Goal: Task Accomplishment & Management: Manage account settings

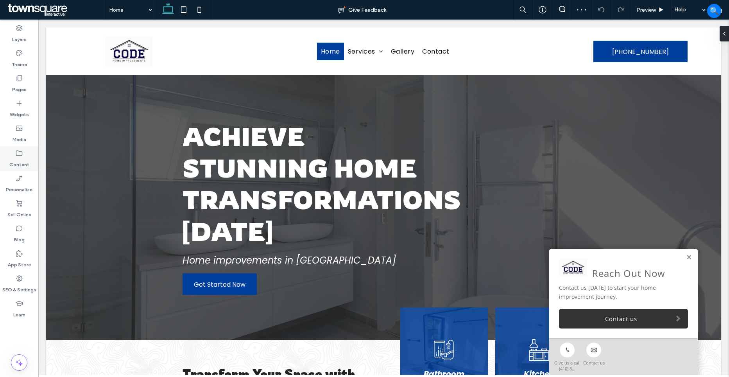
click at [18, 152] on icon at bounding box center [19, 153] width 8 height 8
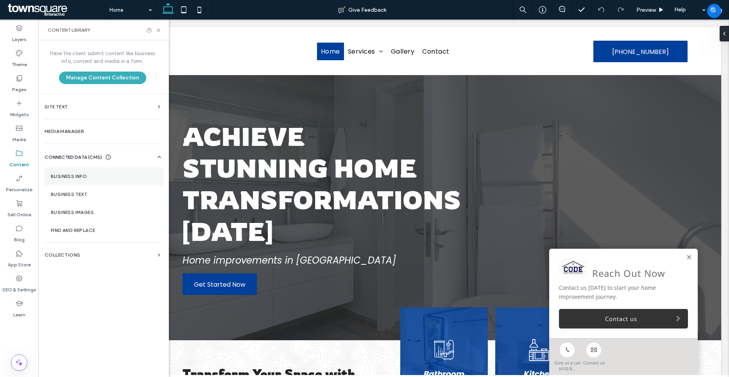
click at [93, 172] on section "Business Info" at bounding box center [104, 176] width 119 height 18
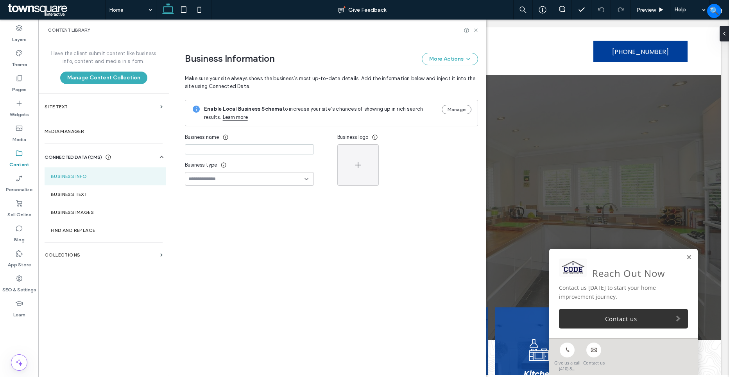
type input "**********"
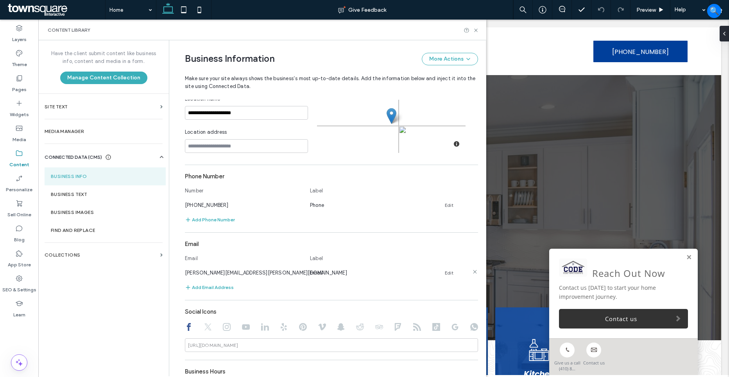
scroll to position [156, 0]
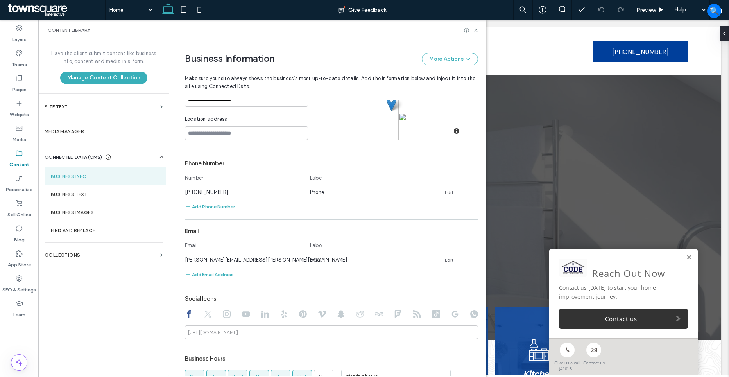
click at [204, 315] on use at bounding box center [207, 313] width 7 height 7
click at [223, 314] on icon at bounding box center [227, 314] width 8 height 8
click at [187, 314] on use at bounding box center [189, 314] width 4 height 8
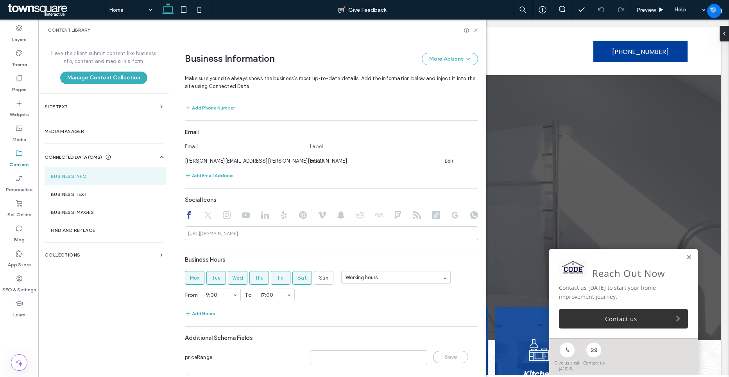
scroll to position [275, 0]
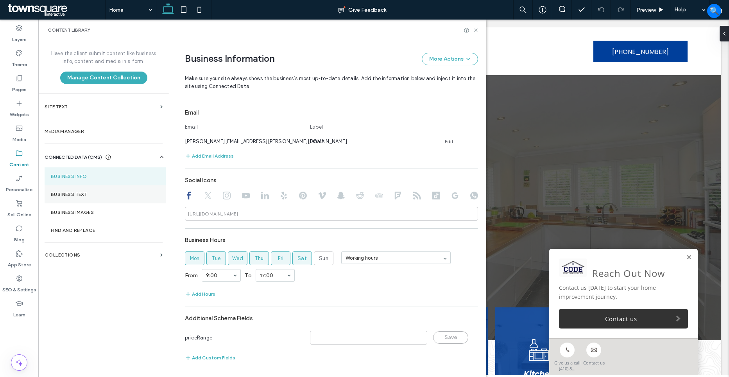
click at [84, 195] on label "Business Text" at bounding box center [105, 193] width 109 height 5
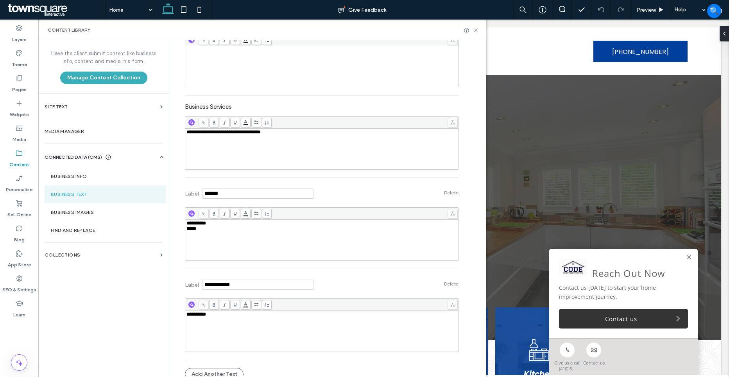
scroll to position [212, 0]
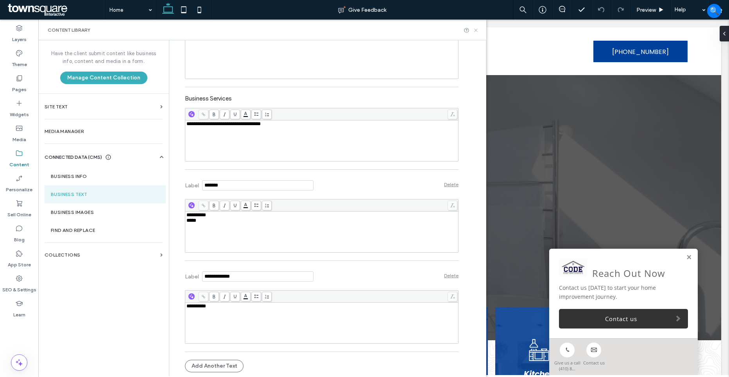
click at [475, 32] on icon at bounding box center [476, 30] width 6 height 6
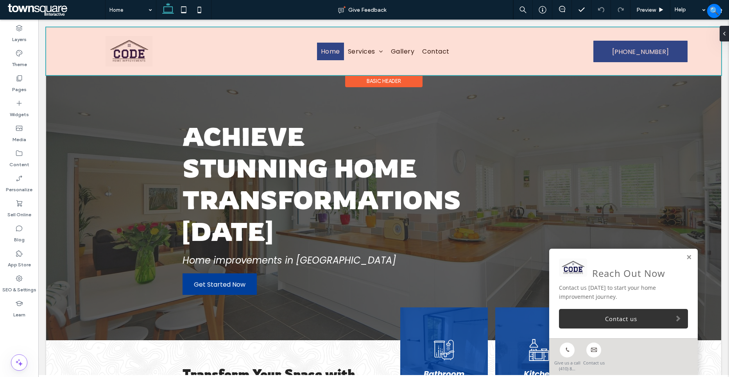
click at [652, 43] on div at bounding box center [383, 51] width 675 height 48
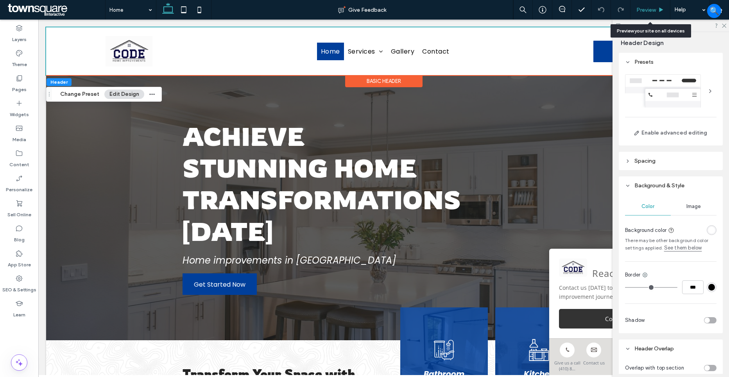
click at [642, 15] on div "Preview" at bounding box center [650, 10] width 40 height 20
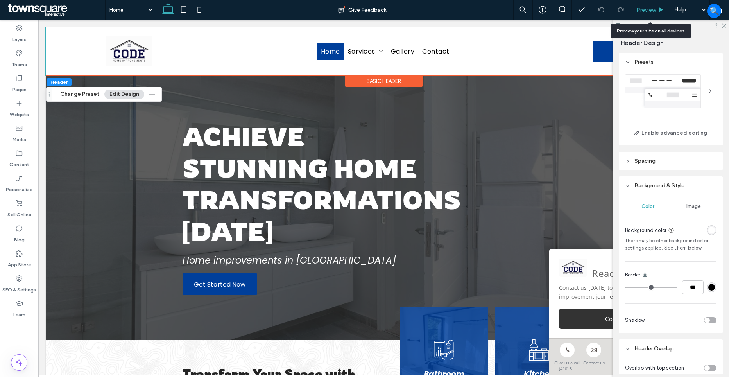
click at [658, 8] on div "Preview" at bounding box center [649, 10] width 39 height 7
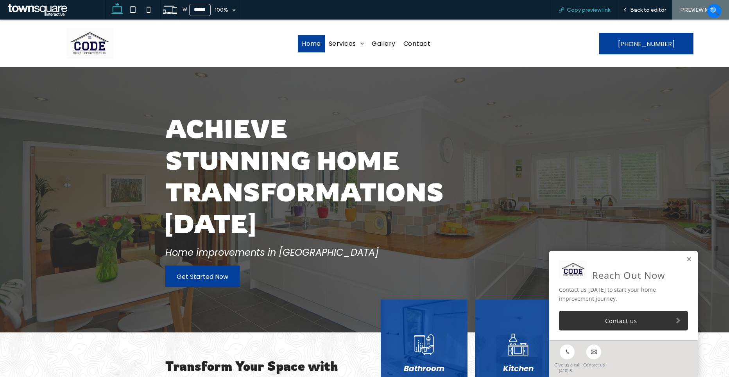
click at [584, 11] on span "Copy preview link" at bounding box center [588, 10] width 43 height 7
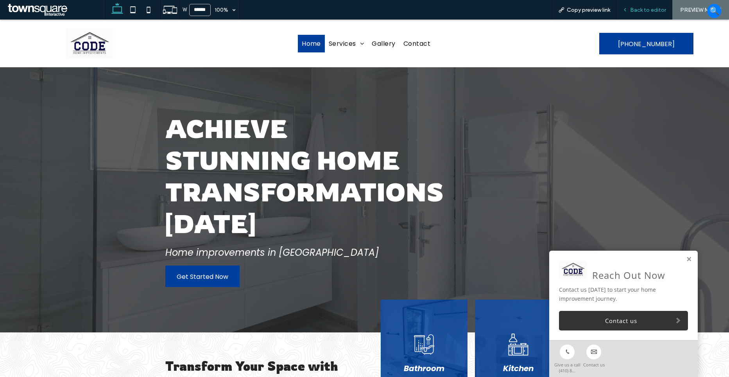
click at [658, 12] on span "Back to editor" at bounding box center [648, 10] width 36 height 7
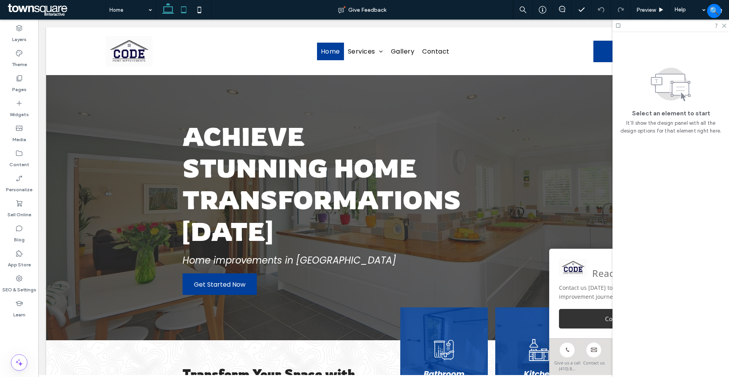
click at [181, 12] on use at bounding box center [183, 9] width 5 height 7
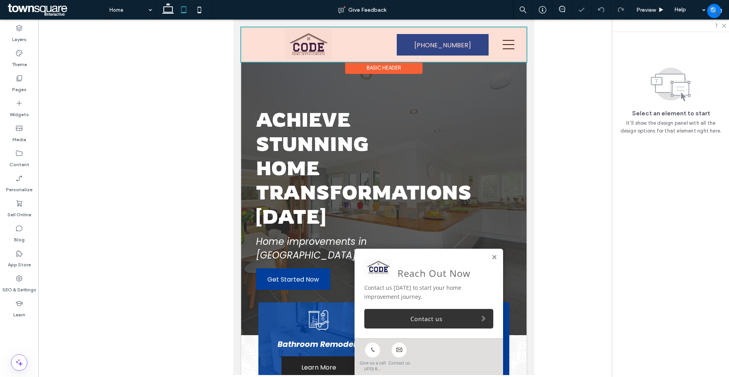
click at [505, 41] on div at bounding box center [383, 44] width 285 height 34
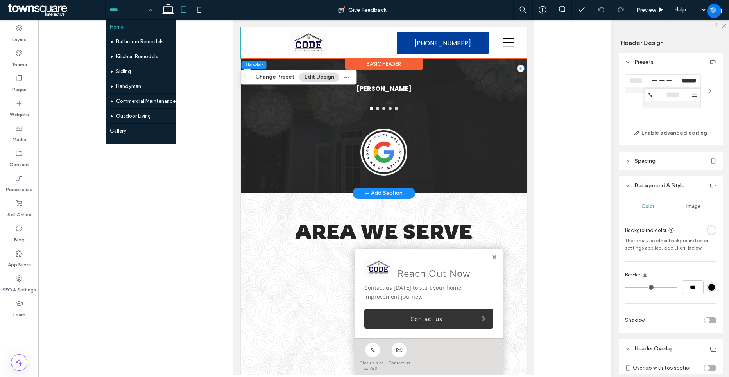
scroll to position [1368, 0]
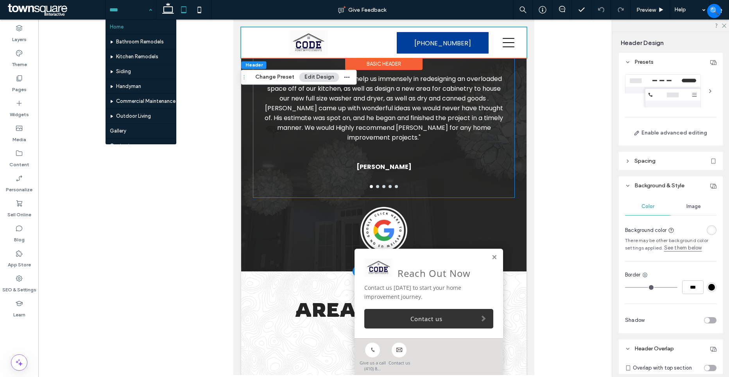
click at [375, 197] on div at bounding box center [383, 115] width 261 height 163
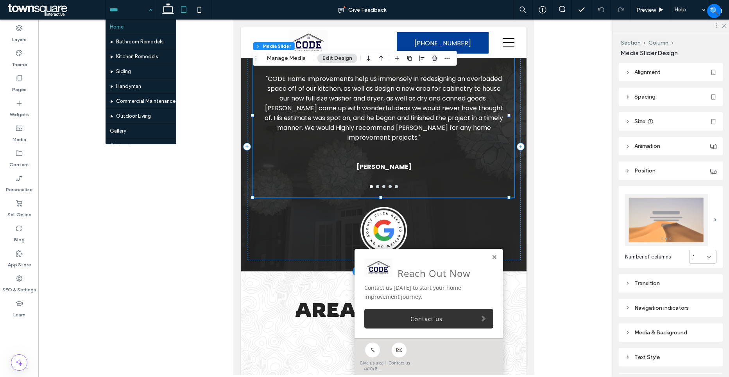
click at [376, 188] on button "go to slide 2" at bounding box center [377, 186] width 3 height 3
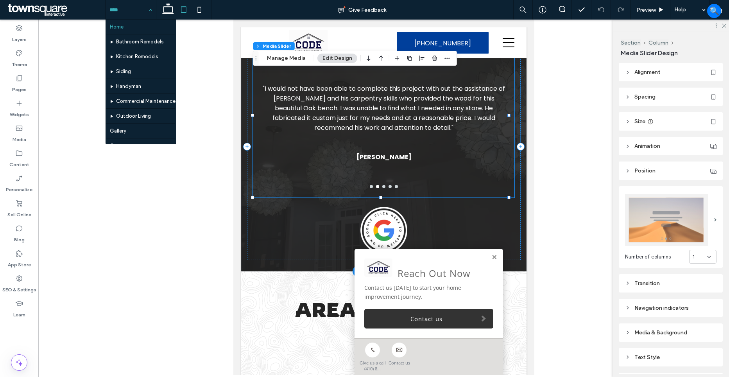
click at [382, 188] on button "go to slide 3" at bounding box center [383, 186] width 3 height 3
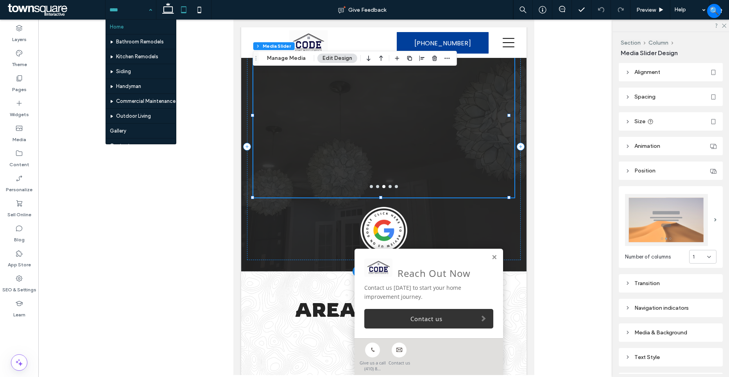
click at [388, 188] on button "go to slide 4" at bounding box center [389, 186] width 3 height 3
click at [392, 188] on div at bounding box center [383, 186] width 261 height 3
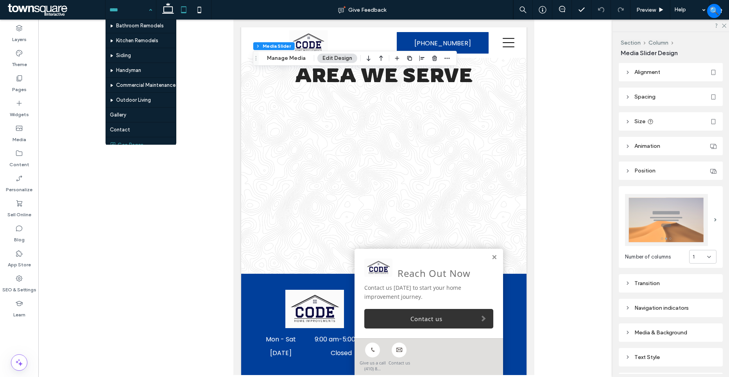
scroll to position [23, 0]
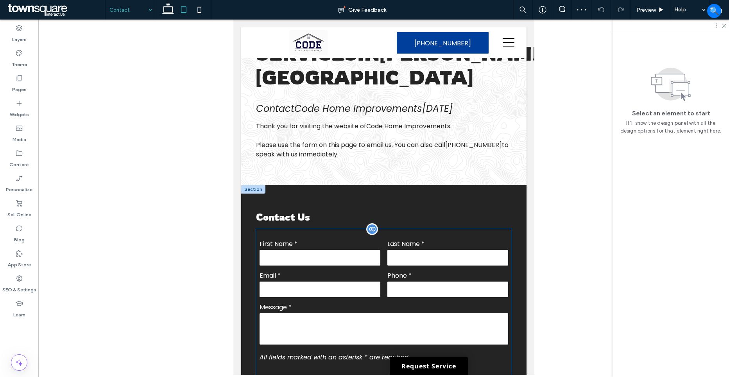
scroll to position [274, 0]
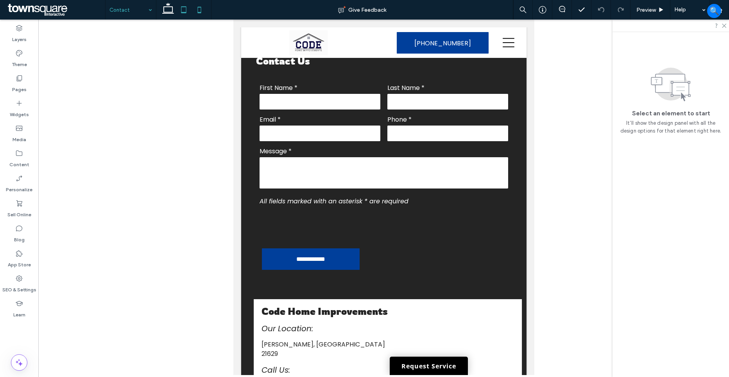
click at [195, 11] on icon at bounding box center [199, 10] width 16 height 16
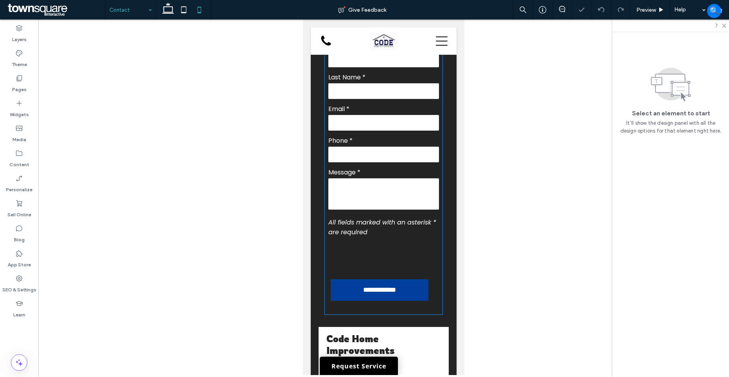
scroll to position [315, 0]
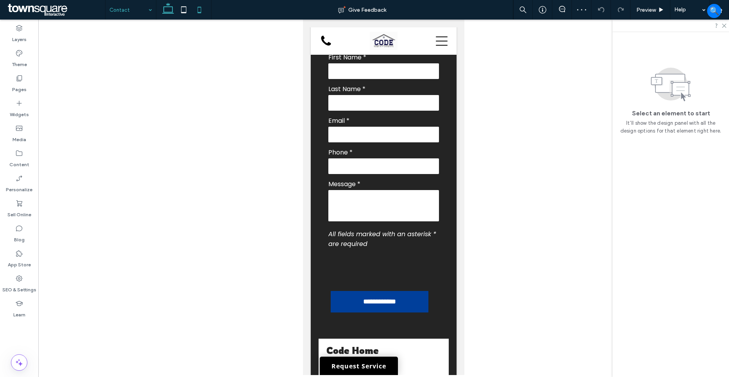
click at [166, 13] on use at bounding box center [168, 8] width 12 height 11
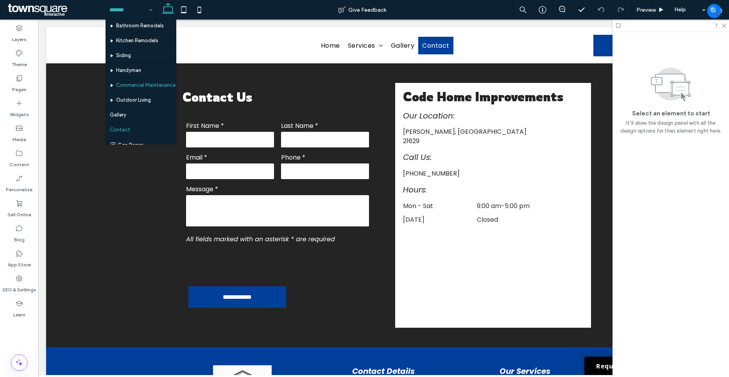
scroll to position [23, 0]
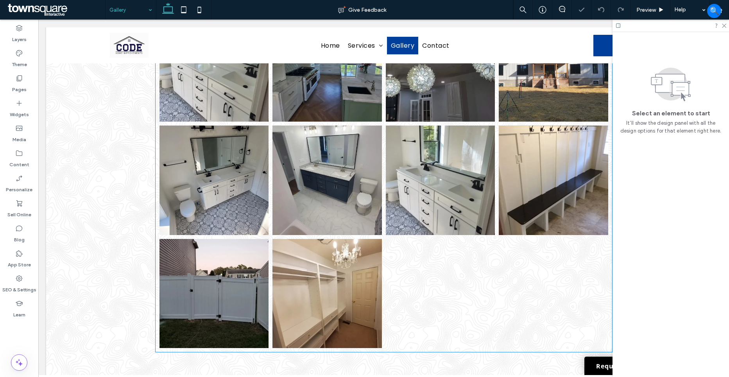
scroll to position [111, 0]
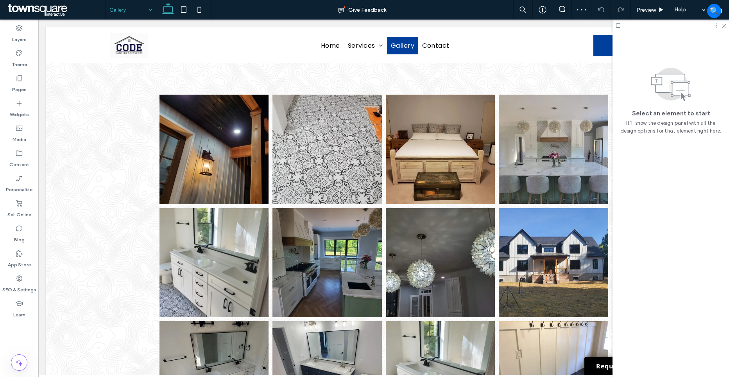
click at [139, 13] on input at bounding box center [128, 10] width 39 height 20
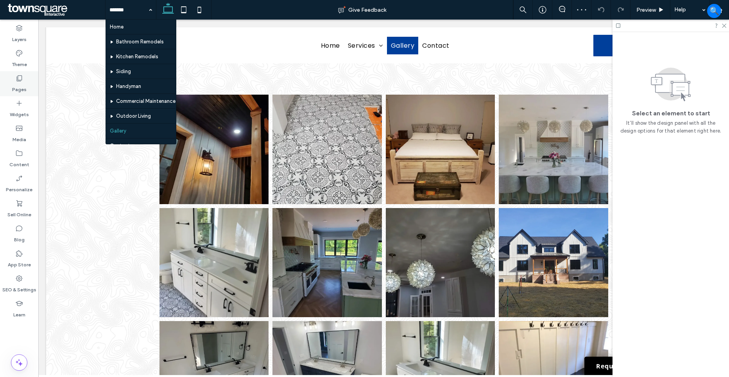
click at [25, 81] on div "Pages" at bounding box center [19, 83] width 38 height 25
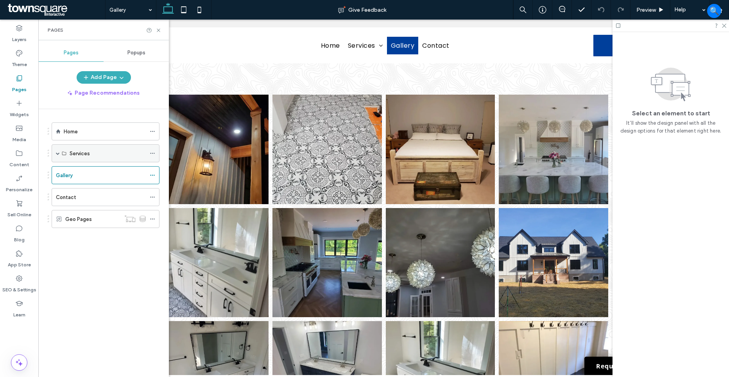
click at [56, 155] on span at bounding box center [58, 153] width 4 height 17
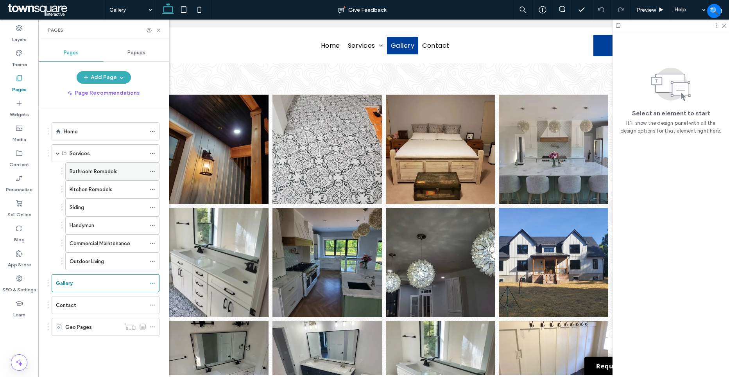
click at [155, 170] on icon at bounding box center [152, 170] width 5 height 5
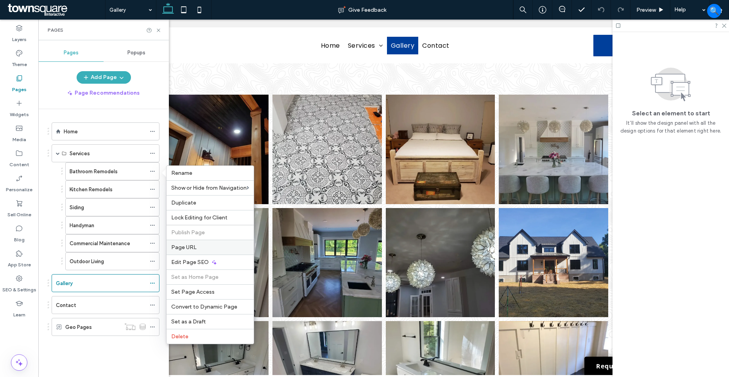
click at [209, 245] on label "Page URL" at bounding box center [210, 247] width 78 height 7
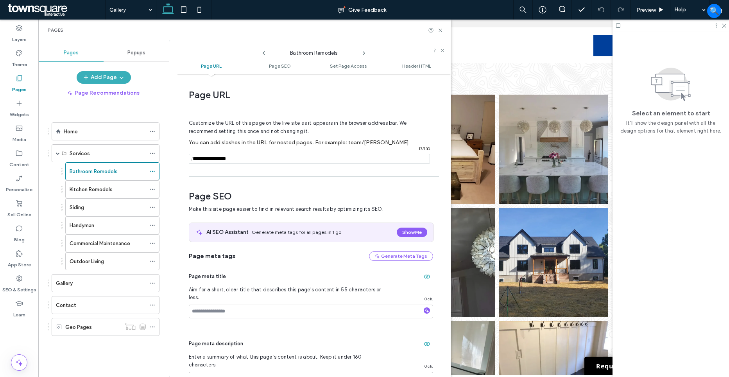
scroll to position [4, 0]
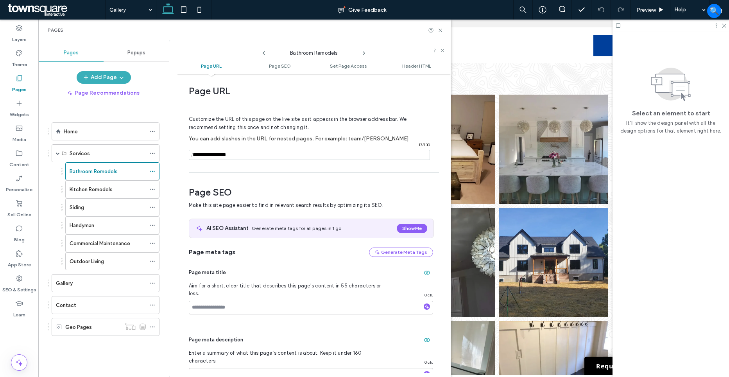
click at [363, 53] on icon at bounding box center [364, 53] width 6 height 6
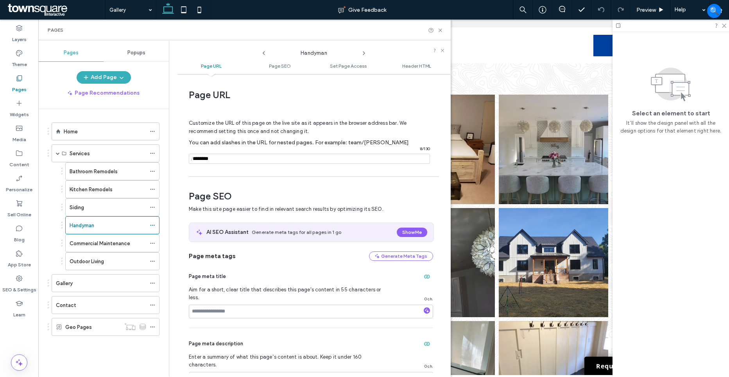
click at [363, 53] on icon at bounding box center [364, 53] width 6 height 6
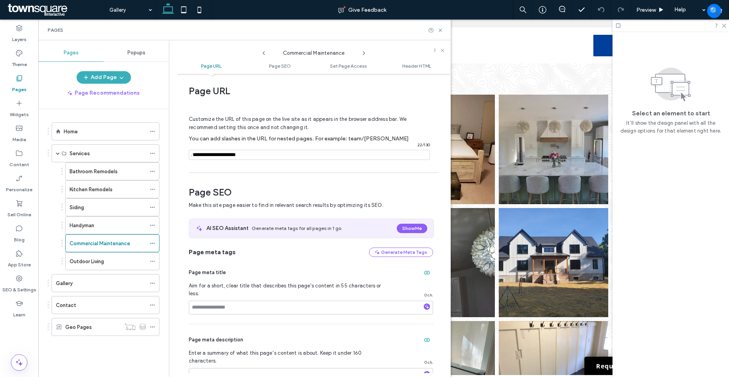
click at [363, 53] on icon at bounding box center [364, 53] width 6 height 6
click at [443, 31] on icon at bounding box center [440, 30] width 6 height 6
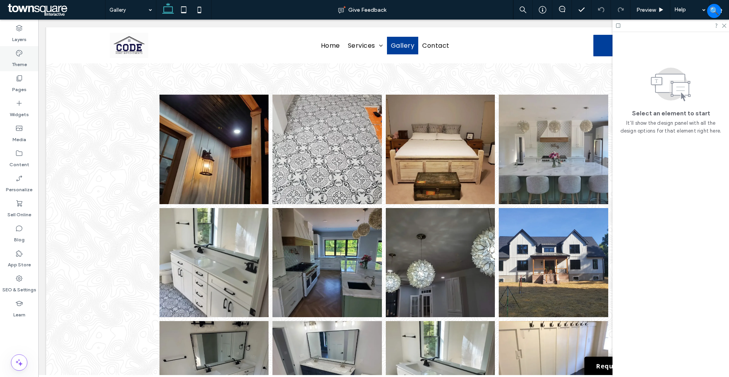
click at [21, 59] on label "Theme" at bounding box center [19, 62] width 15 height 11
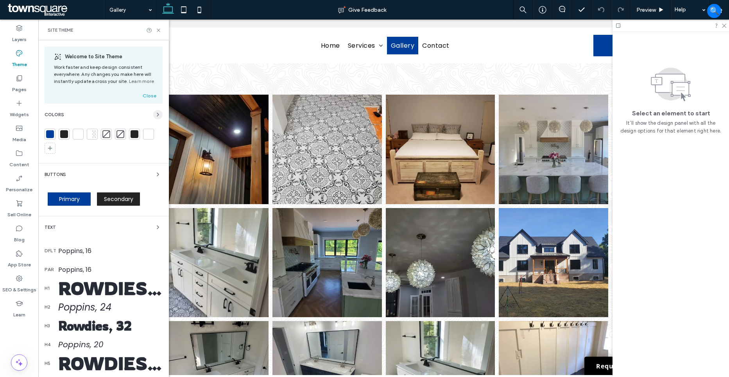
click at [155, 117] on icon "button" at bounding box center [158, 114] width 6 height 6
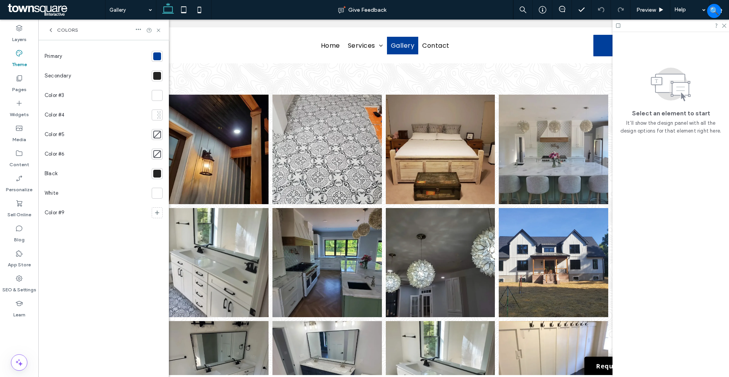
click at [160, 54] on div at bounding box center [157, 56] width 8 height 8
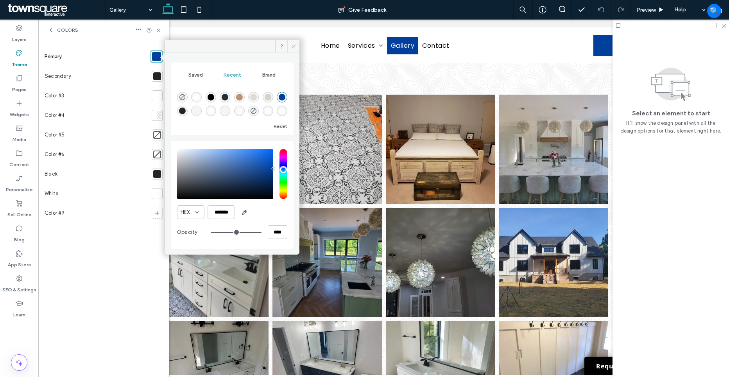
click at [292, 50] on span at bounding box center [293, 46] width 12 height 12
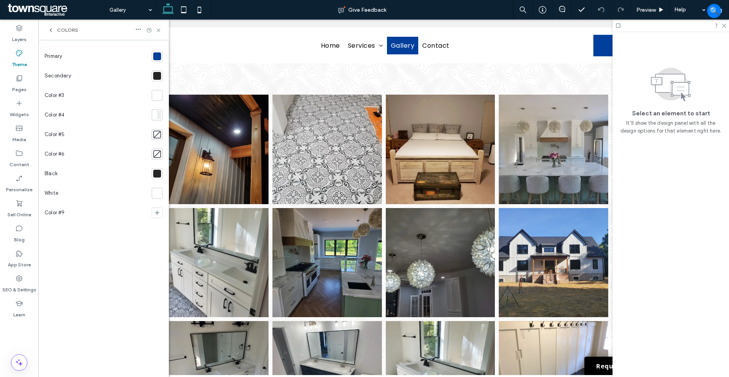
click at [163, 29] on div "Colors" at bounding box center [103, 30] width 131 height 21
click at [159, 30] on use at bounding box center [158, 30] width 3 height 3
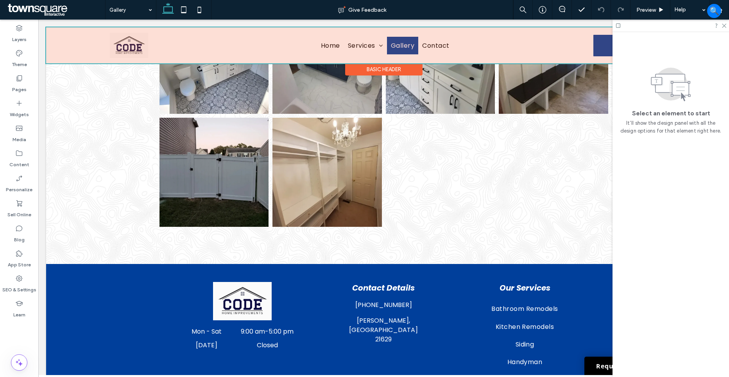
scroll to position [415, 0]
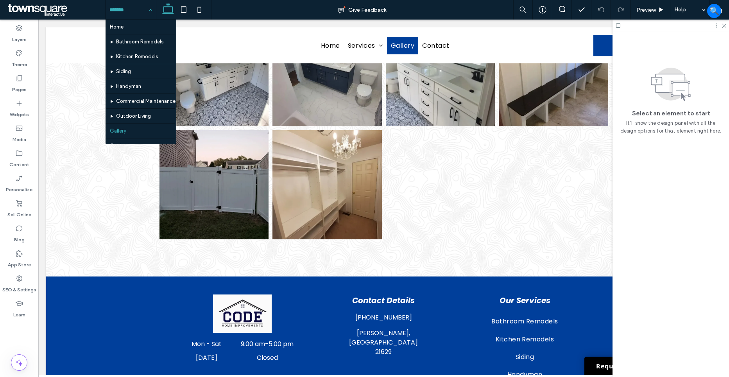
drag, startPoint x: 133, startPoint y: 6, endPoint x: 95, endPoint y: 0, distance: 39.1
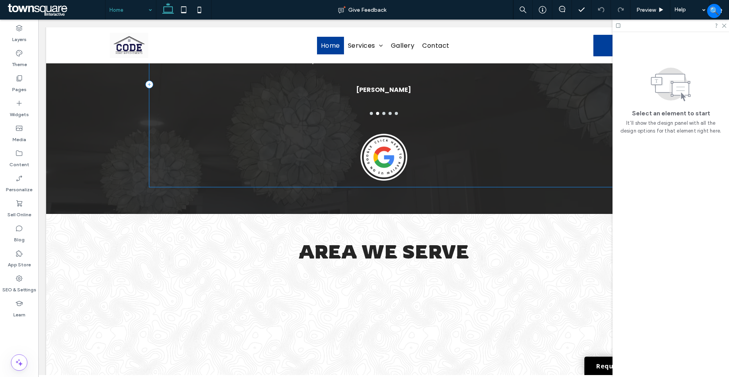
scroll to position [1317, 0]
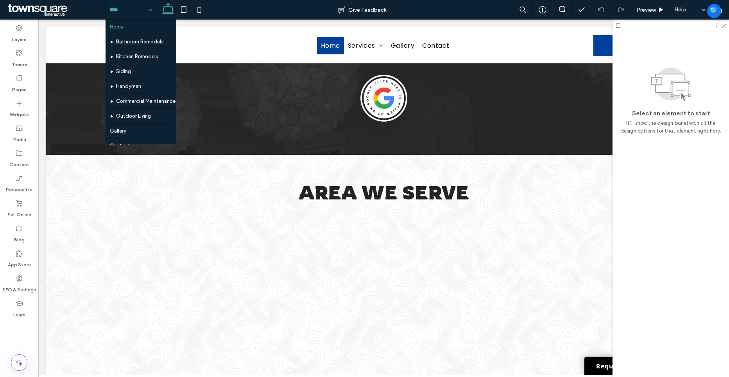
click at [149, 11] on div "Home Bathroom Remodels Kitchen Remodels Siding Handyman Commercial Maintenance …" at bounding box center [131, 10] width 50 height 20
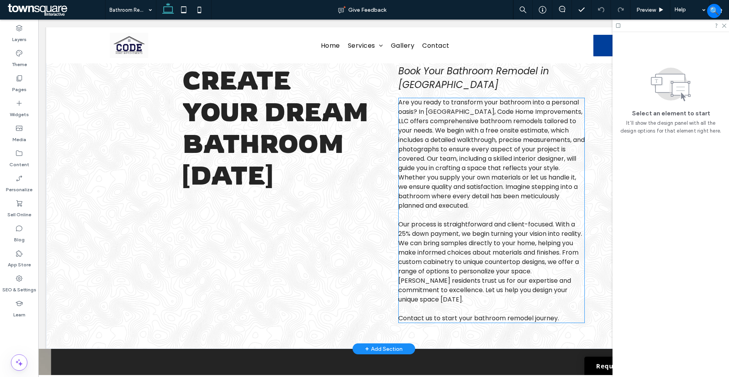
scroll to position [27, 0]
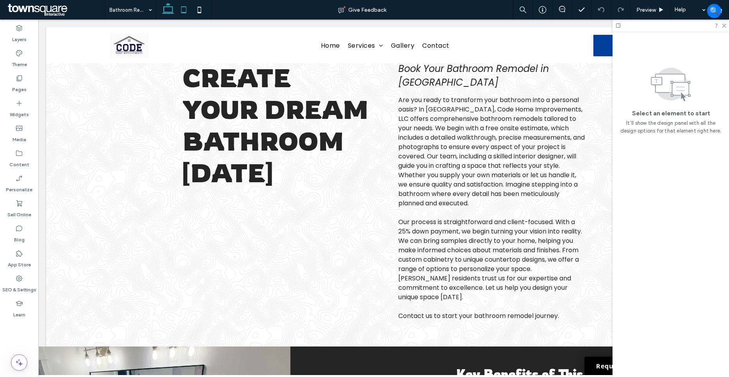
click at [186, 5] on icon at bounding box center [184, 10] width 16 height 16
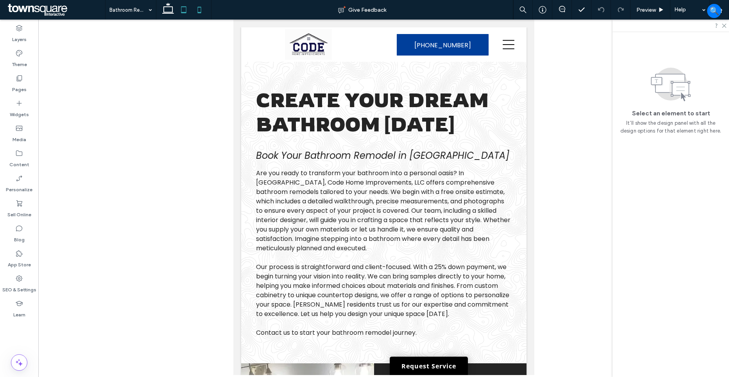
click at [203, 11] on icon at bounding box center [199, 10] width 16 height 16
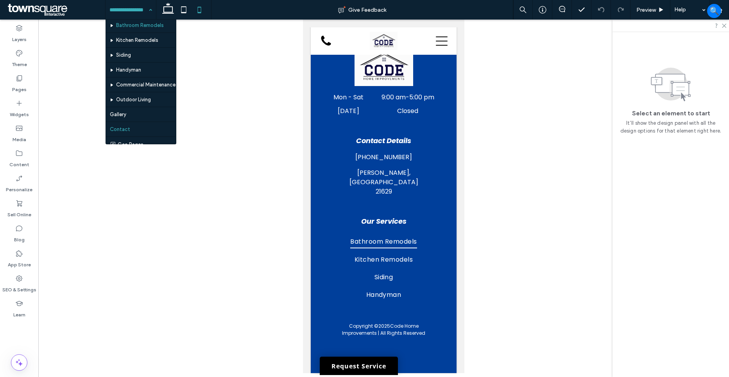
scroll to position [23, 0]
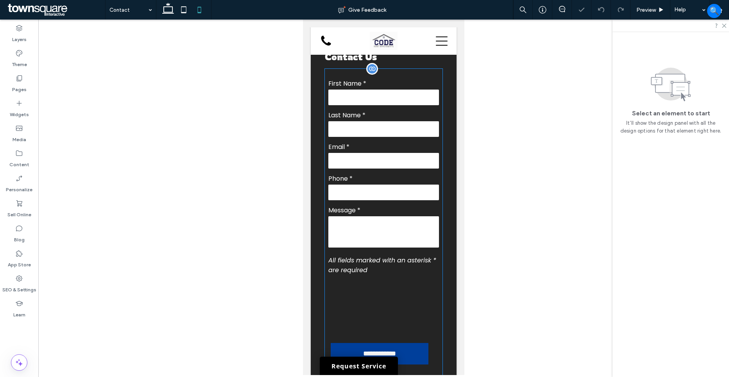
scroll to position [387, 0]
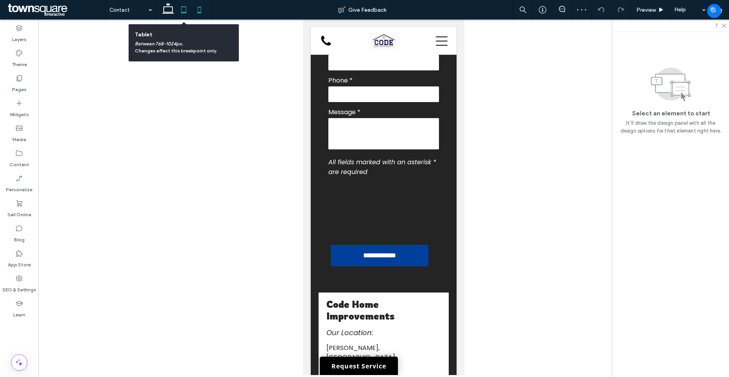
click at [186, 9] on icon at bounding box center [184, 10] width 16 height 16
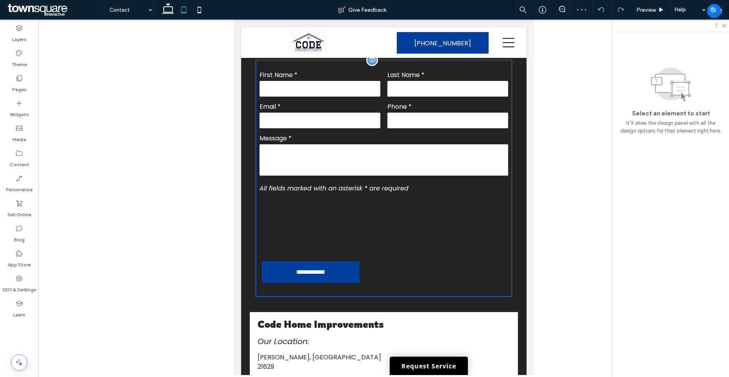
scroll to position [373, 0]
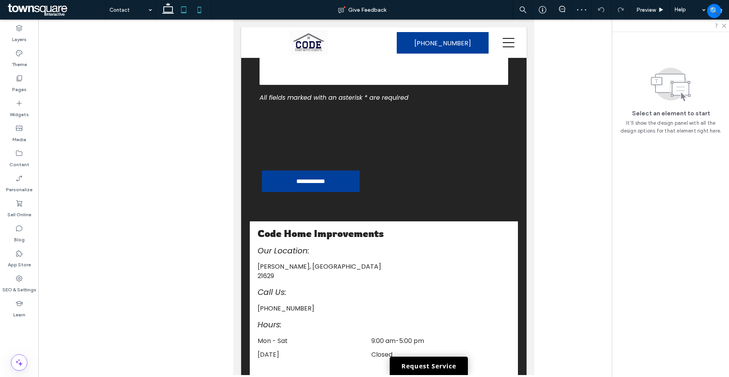
click at [197, 11] on icon at bounding box center [199, 10] width 16 height 16
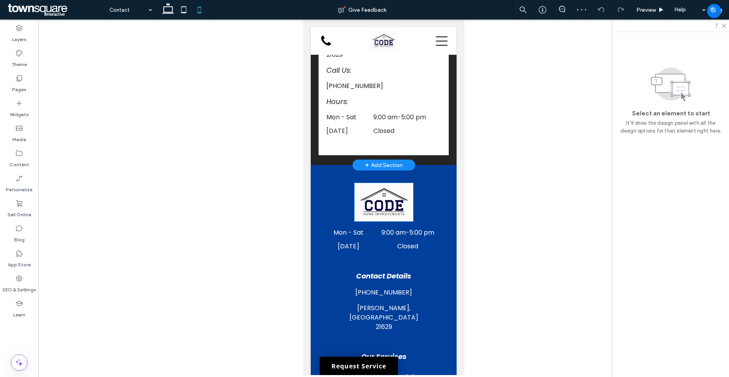
scroll to position [816, 0]
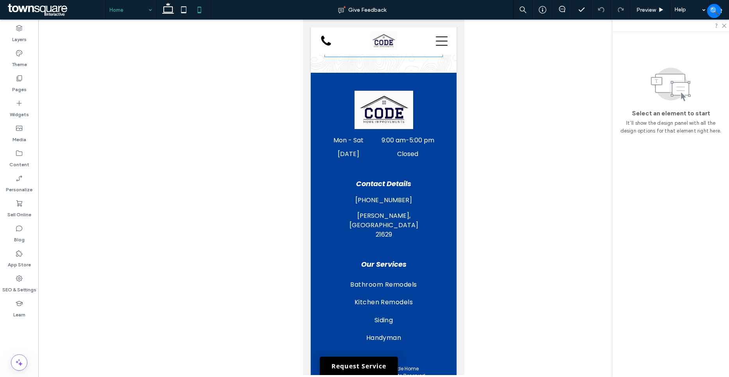
scroll to position [2587, 0]
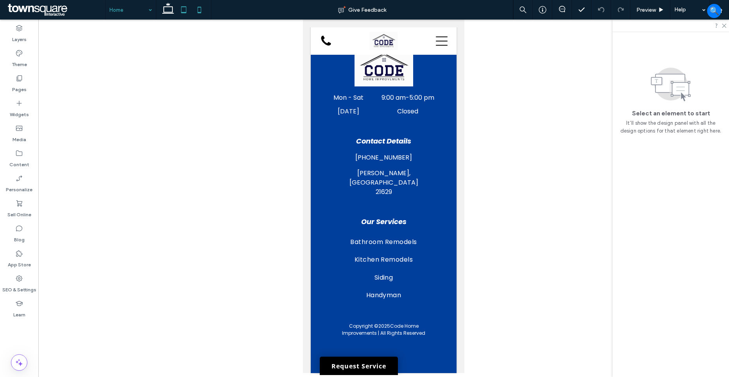
click at [186, 12] on use at bounding box center [183, 9] width 5 height 7
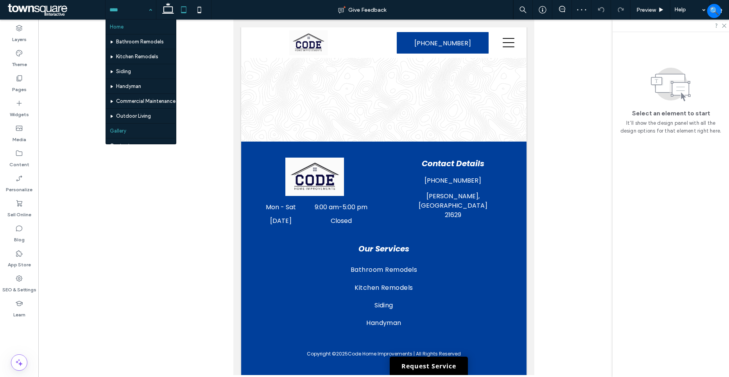
scroll to position [23, 0]
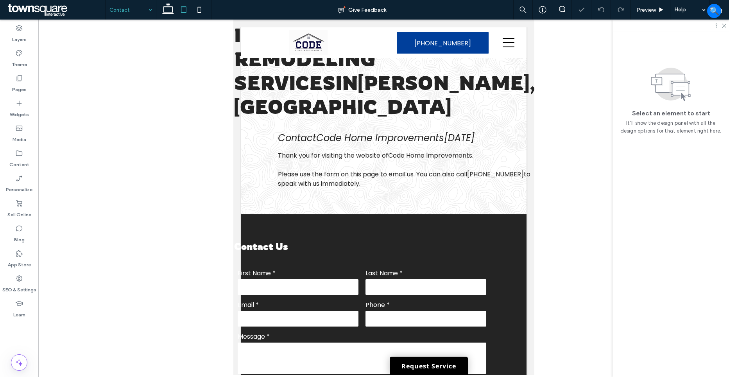
scroll to position [195, 0]
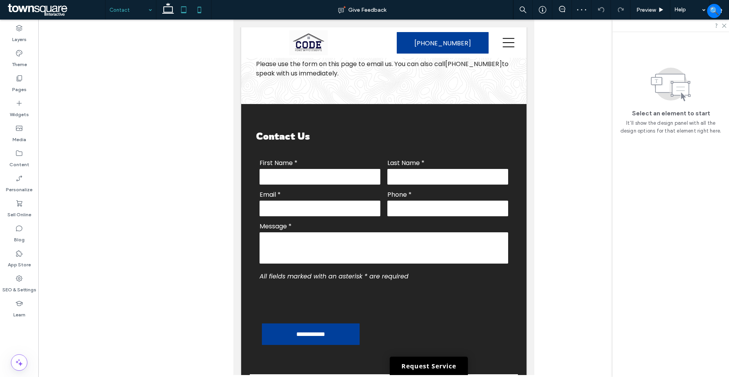
click at [199, 15] on icon at bounding box center [199, 10] width 16 height 16
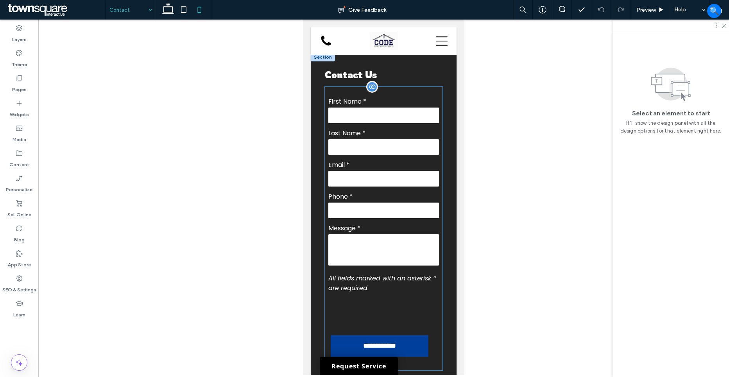
scroll to position [309, 0]
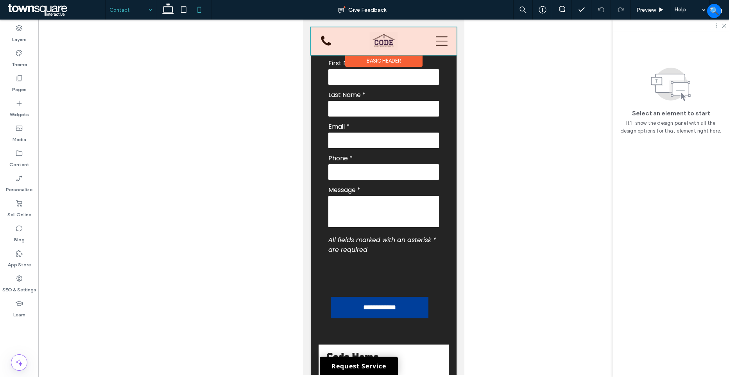
click at [438, 40] on div at bounding box center [384, 40] width 146 height 27
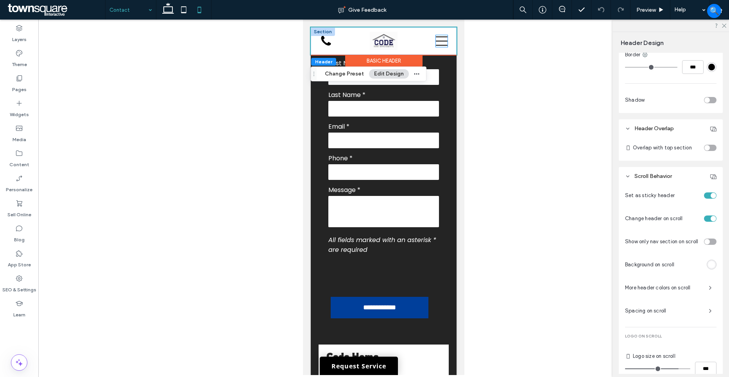
scroll to position [287, 0]
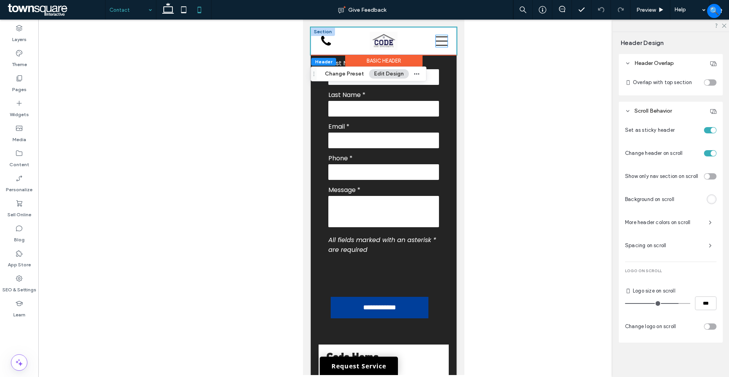
click at [436, 42] on icon at bounding box center [442, 41] width 12 height 12
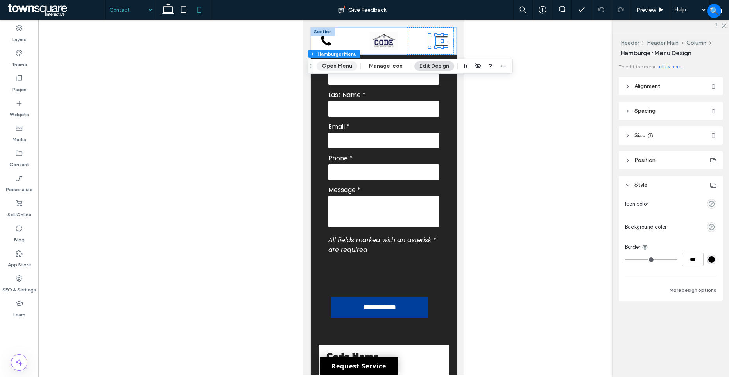
click at [338, 64] on button "Open Menu" at bounding box center [337, 65] width 41 height 9
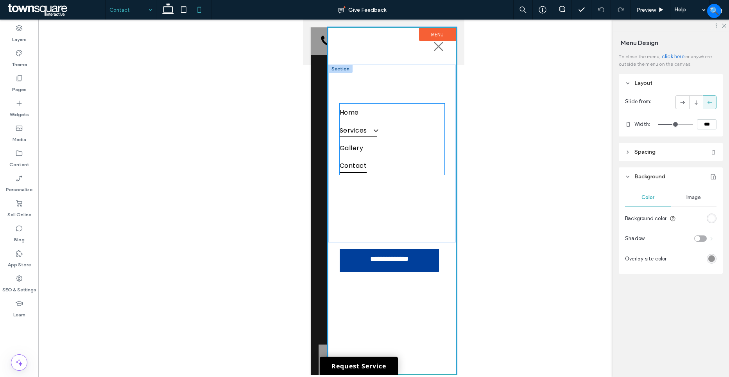
click at [372, 134] on span at bounding box center [371, 130] width 13 height 8
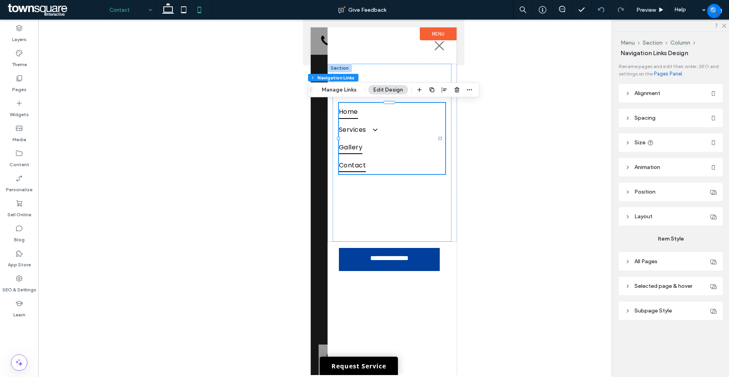
type input "***"
type input "****"
click at [355, 90] on button "Manage Links" at bounding box center [339, 89] width 45 height 9
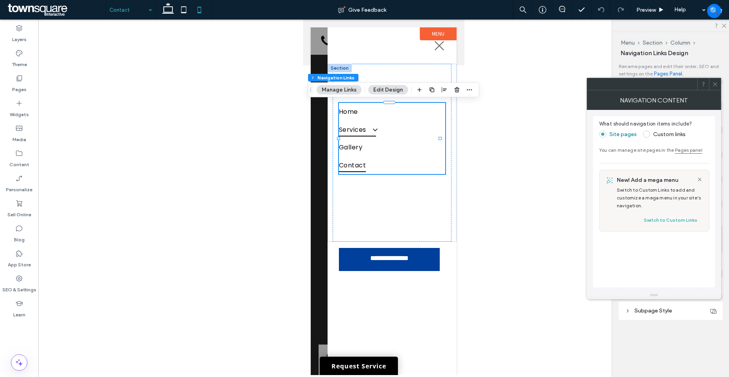
click at [374, 131] on span at bounding box center [371, 129] width 13 height 8
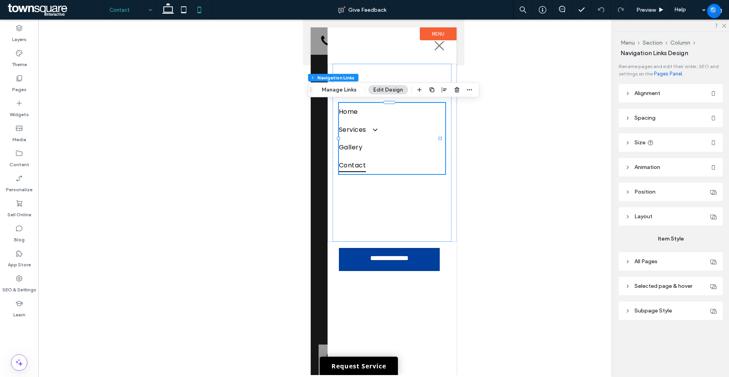
click at [656, 315] on header "Subpage Style" at bounding box center [671, 310] width 104 height 18
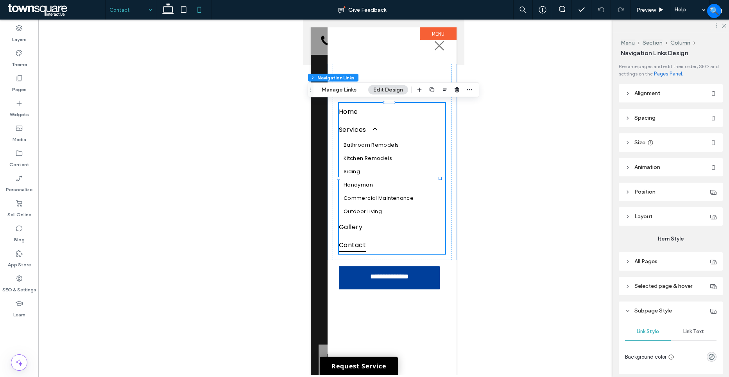
click at [685, 329] on span "Link Text" at bounding box center [693, 331] width 21 height 6
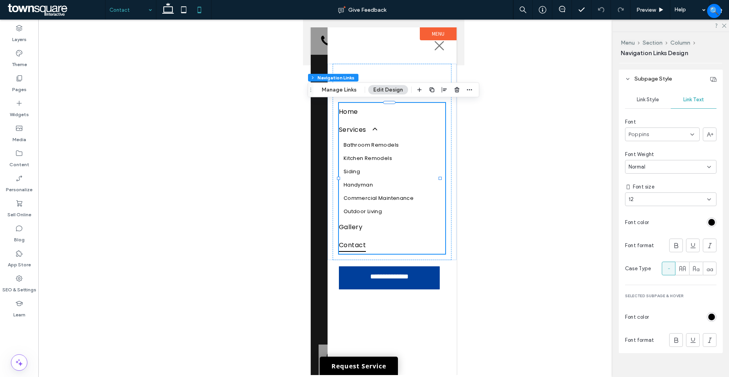
scroll to position [242, 0]
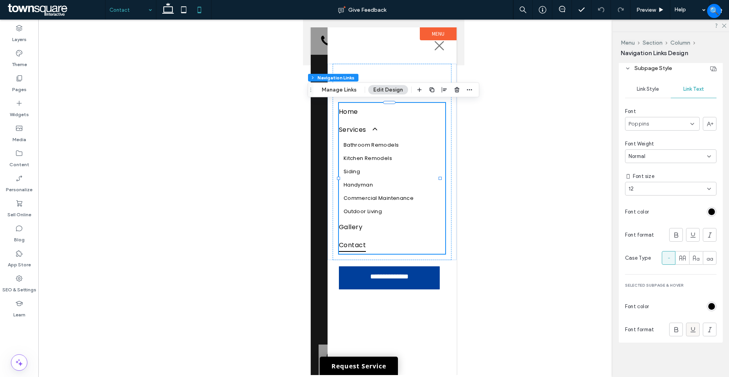
click at [690, 329] on use at bounding box center [692, 329] width 5 height 5
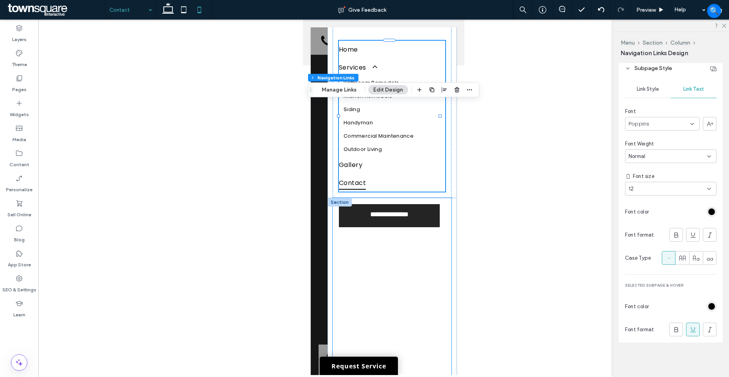
scroll to position [63, 0]
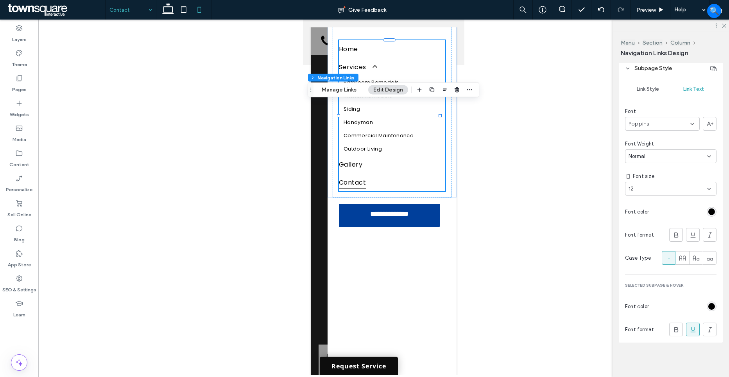
click at [349, 368] on link "Request Service" at bounding box center [359, 365] width 78 height 18
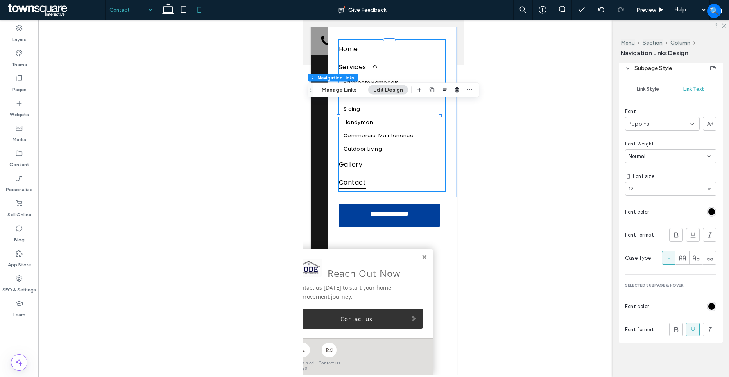
click at [420, 257] on div "Reach Out Now Contact us [DATE] to start your home improvement journey. Contact…" at bounding box center [358, 293] width 148 height 89
click at [425, 257] on link at bounding box center [424, 257] width 6 height 7
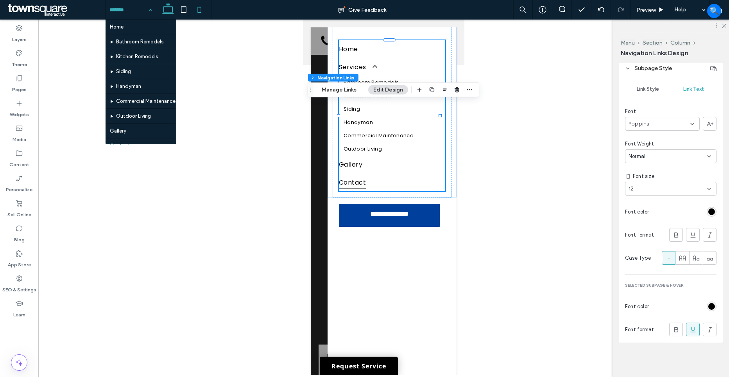
click at [166, 10] on icon at bounding box center [168, 10] width 16 height 16
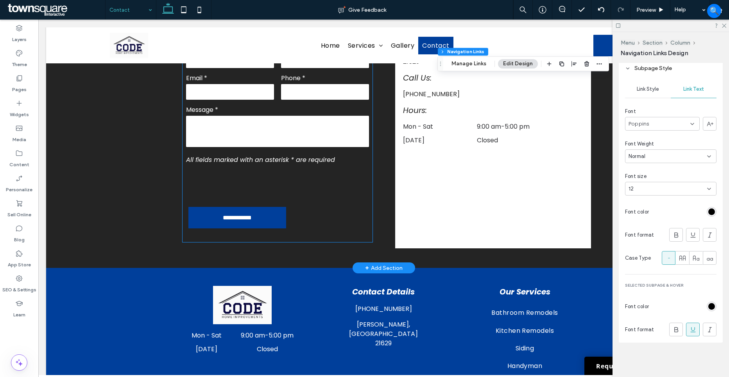
scroll to position [111, 0]
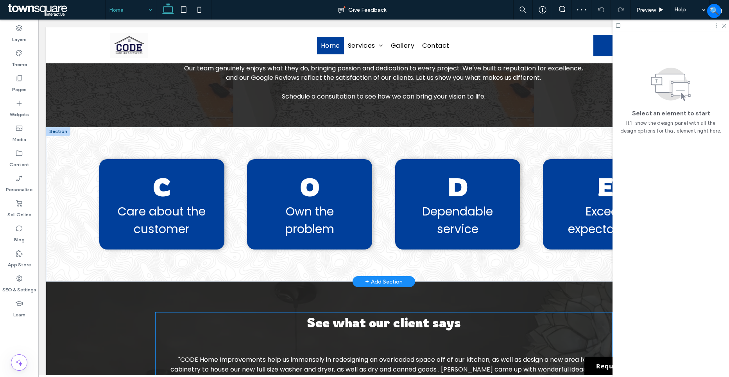
scroll to position [1043, 0]
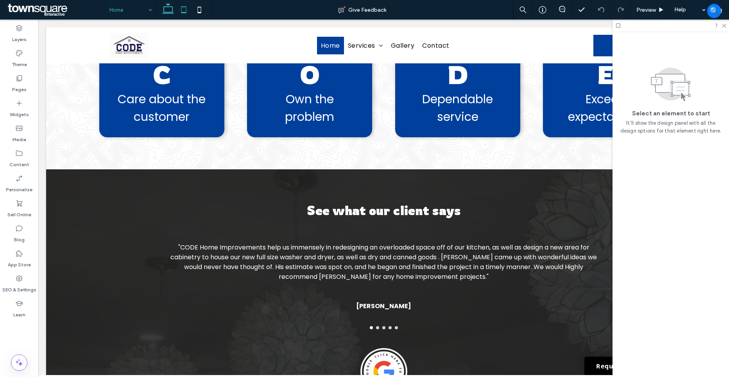
click at [184, 15] on icon at bounding box center [184, 10] width 16 height 16
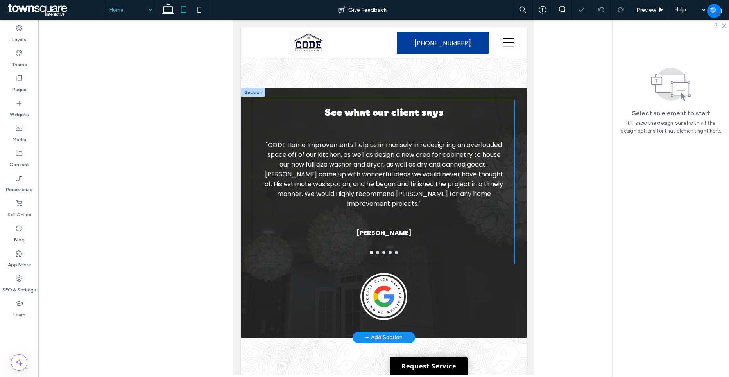
scroll to position [1298, 0]
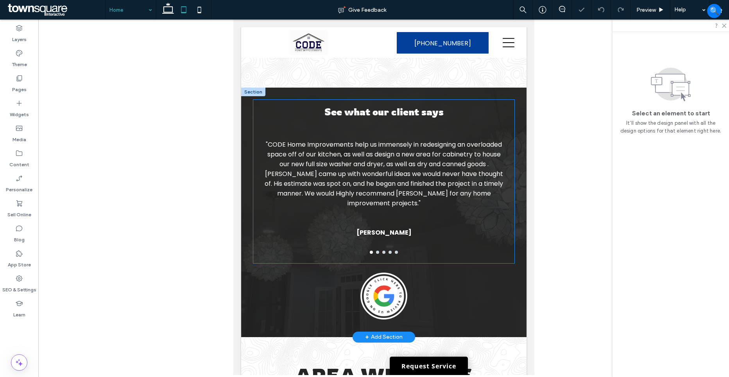
click at [376, 254] on button "go to slide 2" at bounding box center [377, 251] width 3 height 3
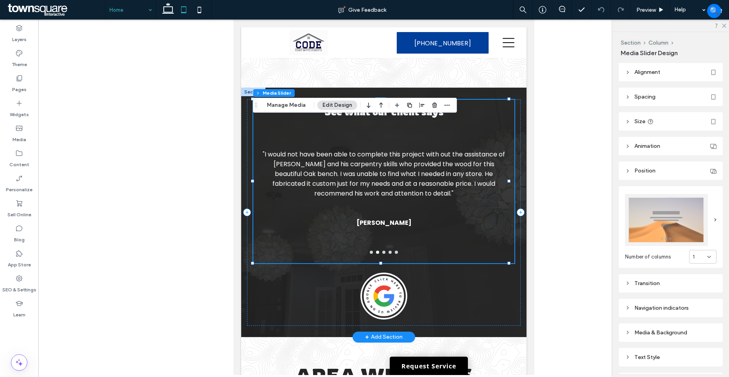
click at [382, 254] on button "go to slide 3" at bounding box center [383, 251] width 3 height 3
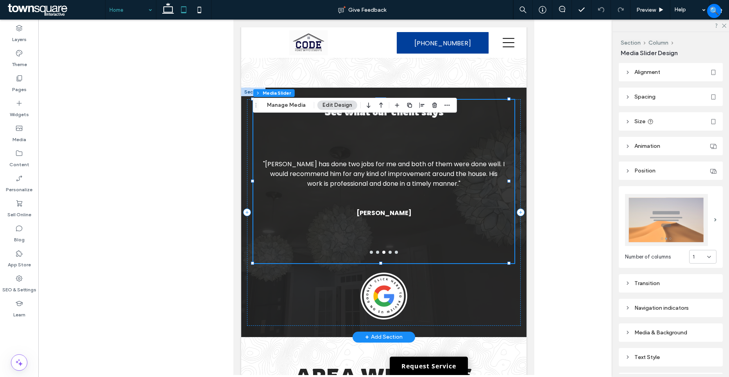
click at [388, 254] on button "go to slide 4" at bounding box center [389, 251] width 3 height 3
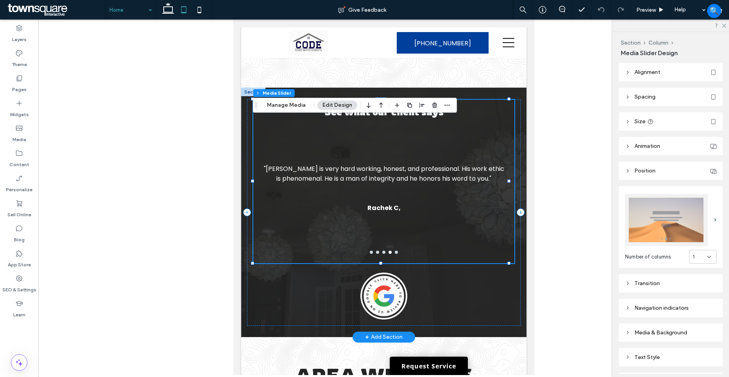
click at [394, 254] on button "go to slide 5" at bounding box center [395, 251] width 3 height 3
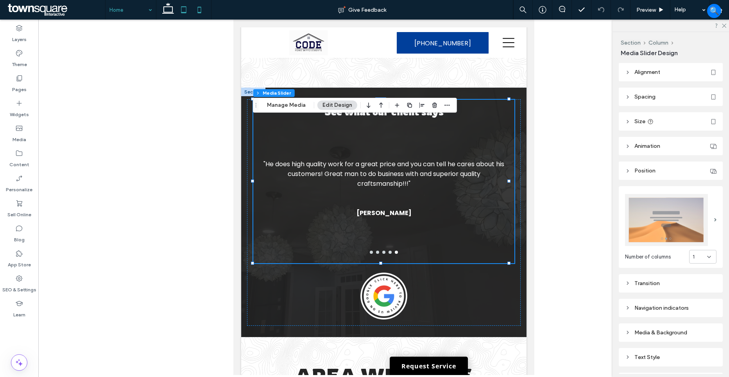
click at [199, 5] on icon at bounding box center [199, 10] width 16 height 16
type input "***"
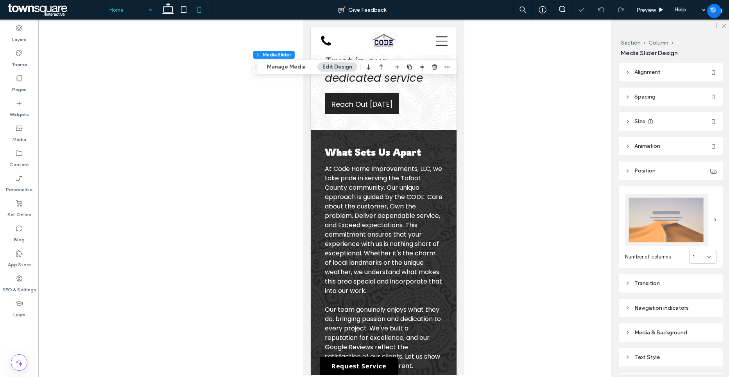
type input "***"
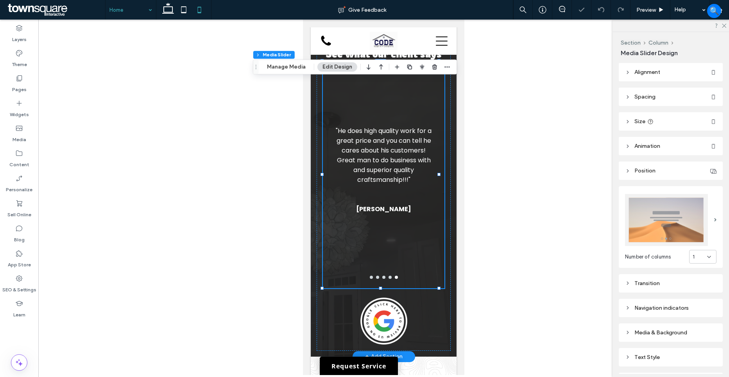
click at [370, 279] on button "go to slide 1" at bounding box center [371, 276] width 3 height 3
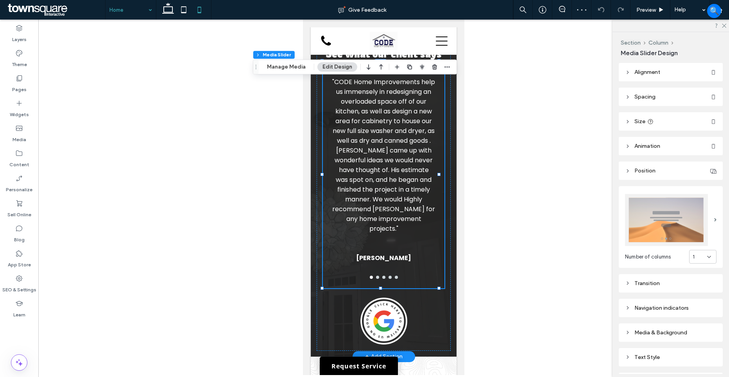
click at [376, 279] on button "go to slide 2" at bounding box center [377, 276] width 3 height 3
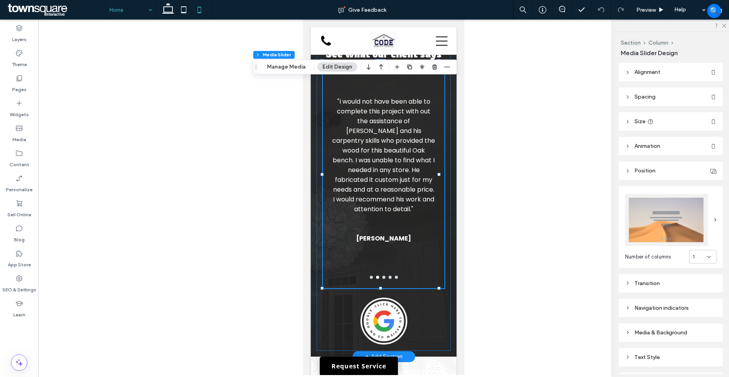
click at [382, 279] on button "go to slide 3" at bounding box center [383, 276] width 3 height 3
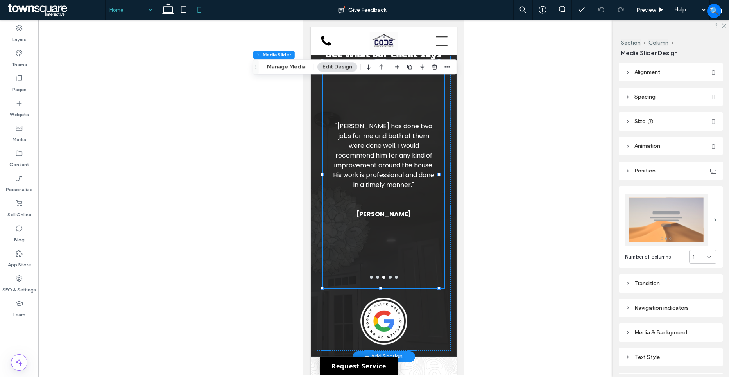
click at [388, 279] on button "go to slide 4" at bounding box center [389, 276] width 3 height 3
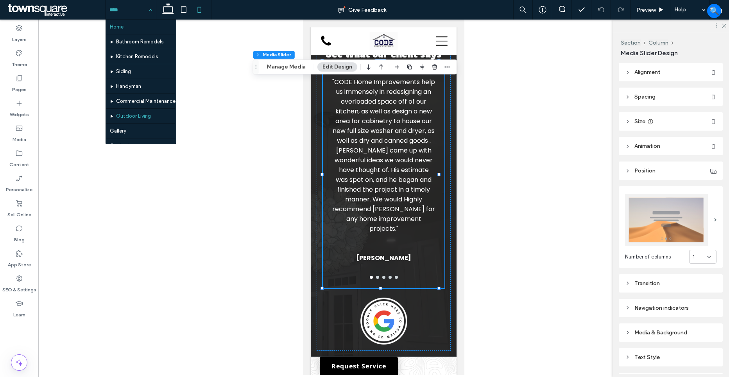
scroll to position [23, 0]
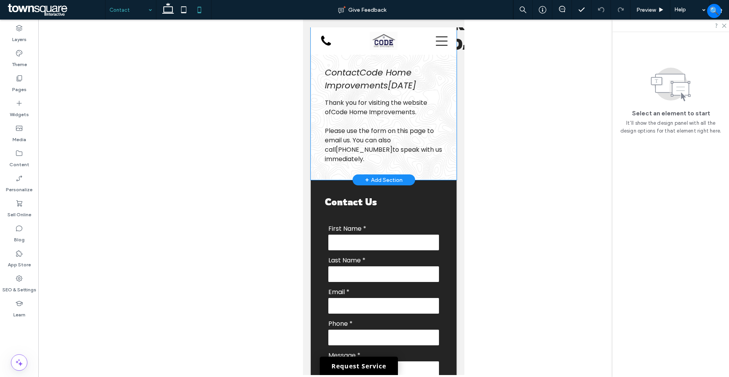
scroll to position [73, 0]
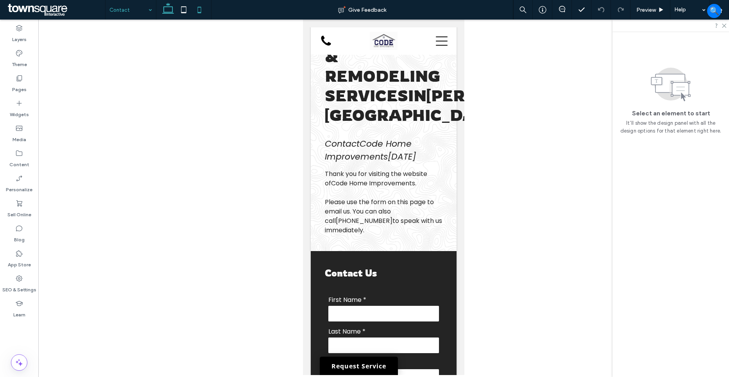
click at [165, 7] on use at bounding box center [168, 8] width 12 height 11
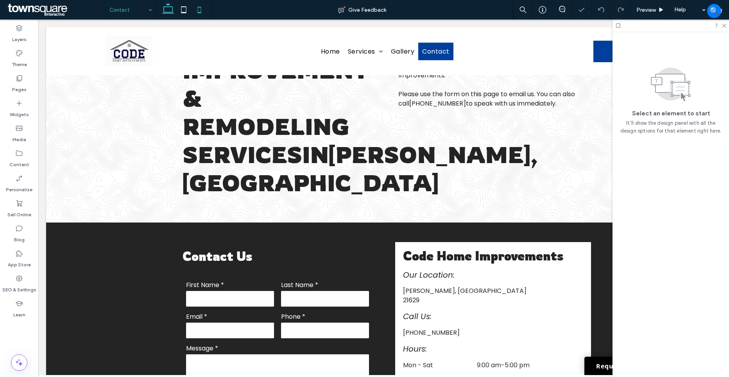
scroll to position [0, 0]
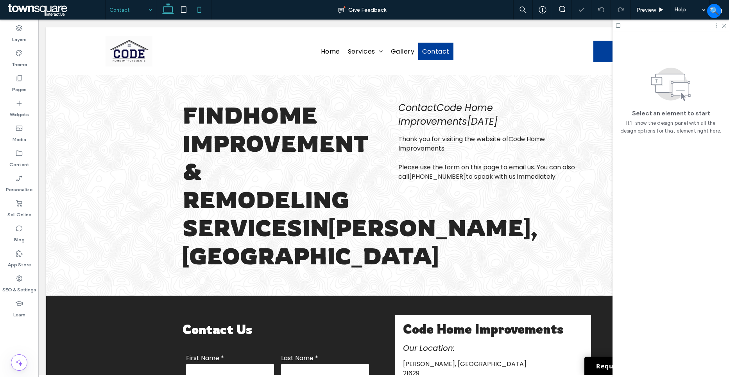
click at [198, 13] on icon at bounding box center [199, 10] width 16 height 16
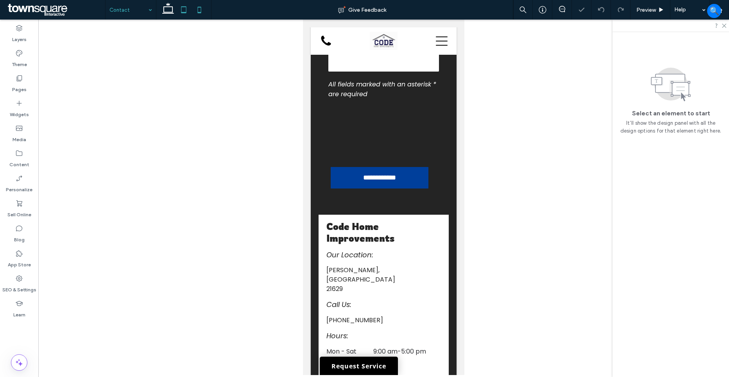
click at [183, 14] on icon at bounding box center [184, 10] width 16 height 16
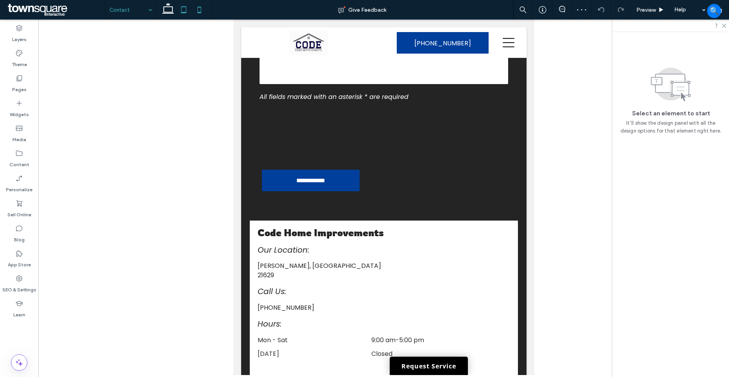
click at [198, 15] on icon at bounding box center [199, 10] width 16 height 16
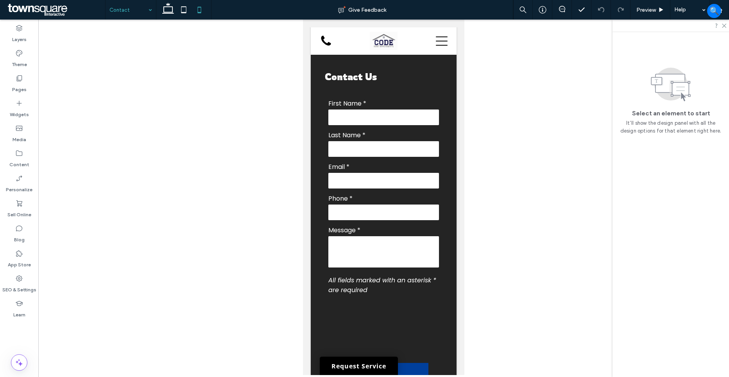
click at [199, 9] on icon at bounding box center [199, 10] width 16 height 16
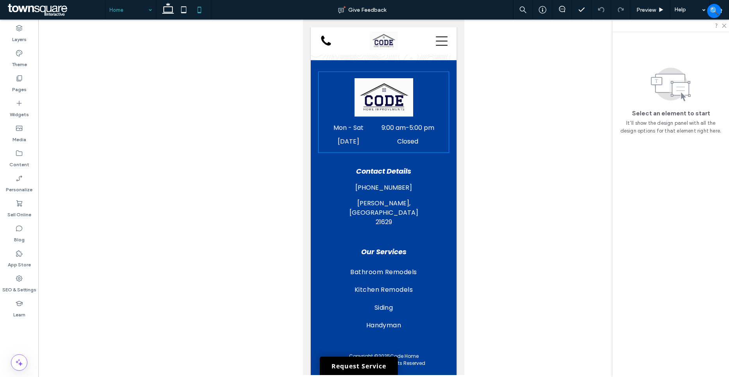
scroll to position [2587, 0]
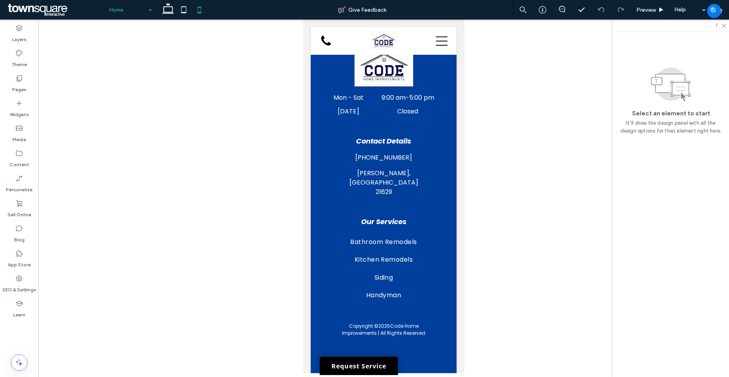
click at [204, 8] on icon at bounding box center [199, 10] width 16 height 16
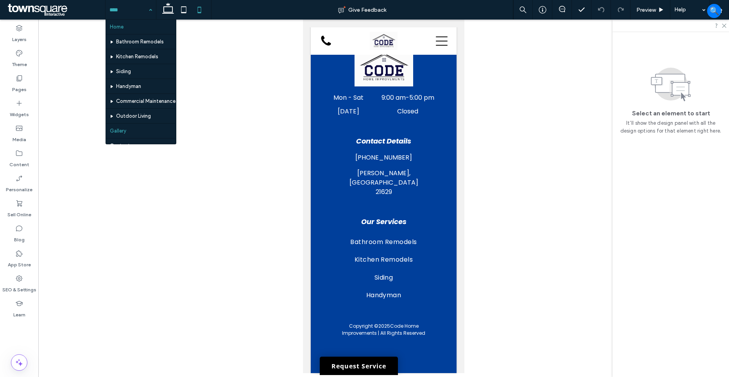
scroll to position [23, 0]
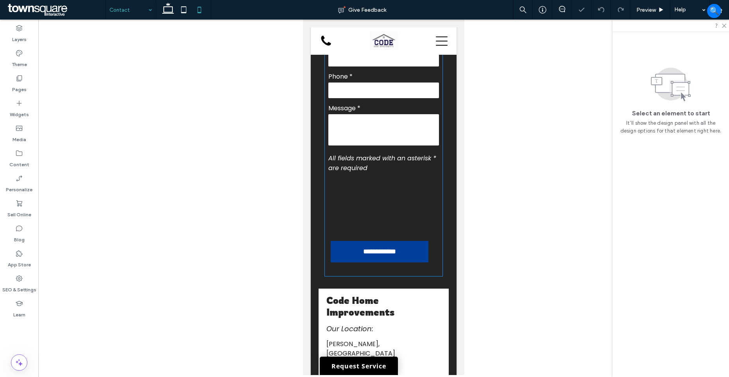
scroll to position [390, 0]
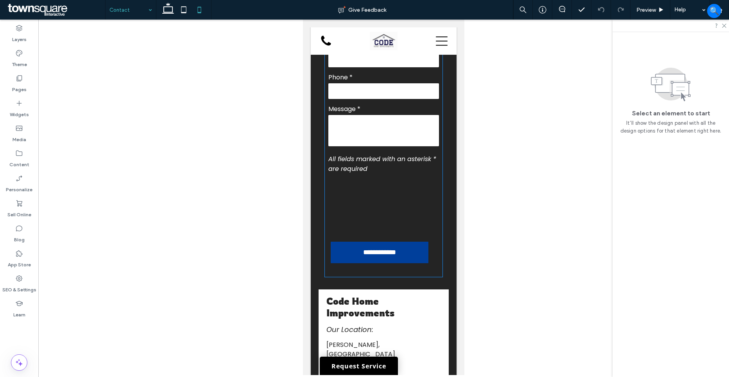
click at [366, 199] on div at bounding box center [360, 205] width 64 height 56
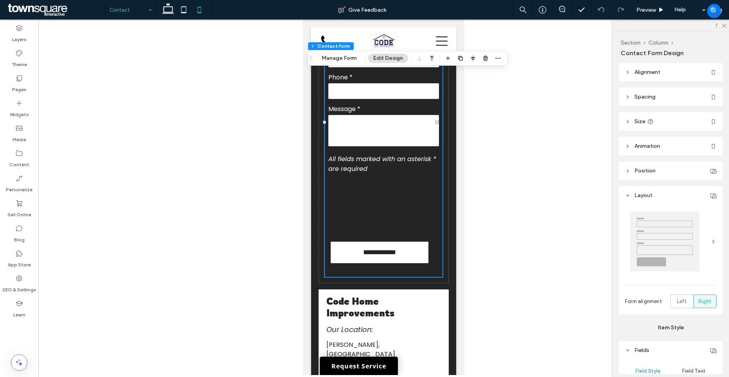
type input "*"
type input "***"
type input "*"
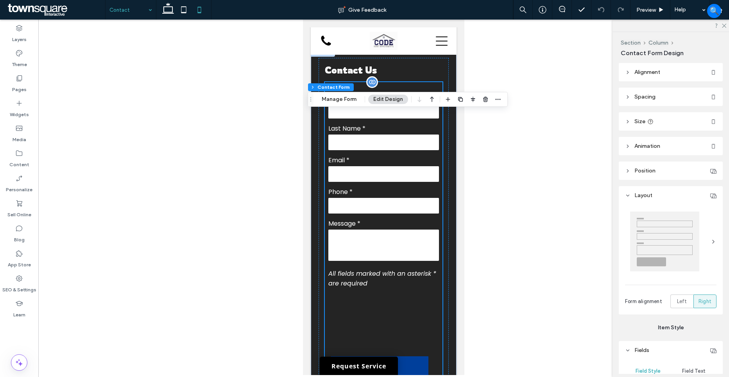
scroll to position [234, 0]
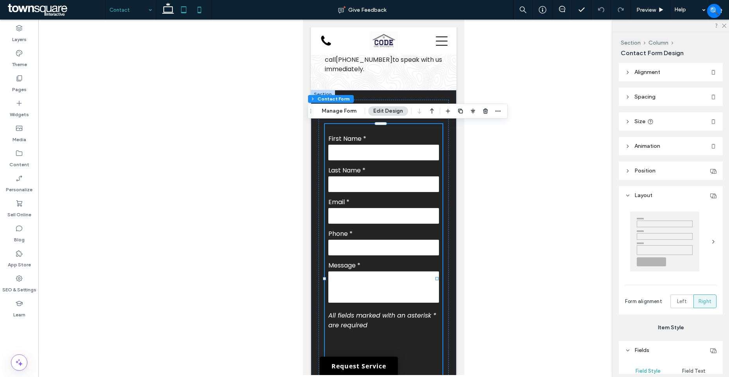
click at [178, 11] on icon at bounding box center [184, 10] width 16 height 16
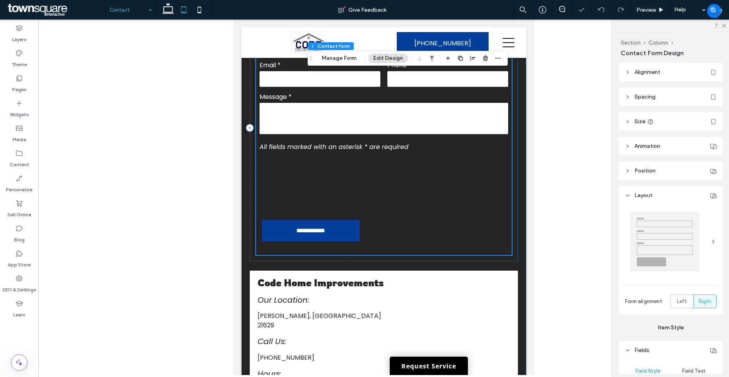
scroll to position [318, 0]
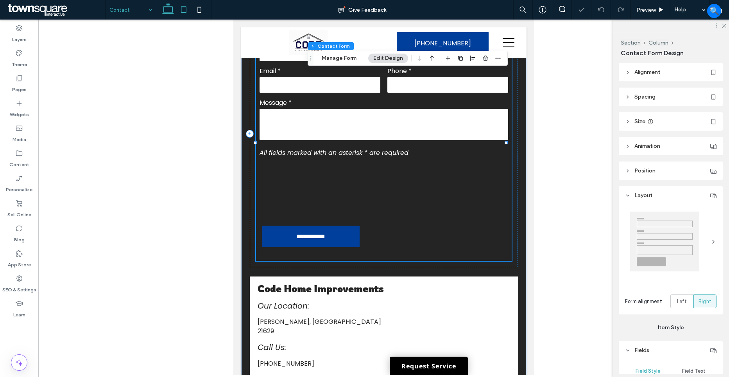
click at [170, 11] on icon at bounding box center [168, 10] width 16 height 16
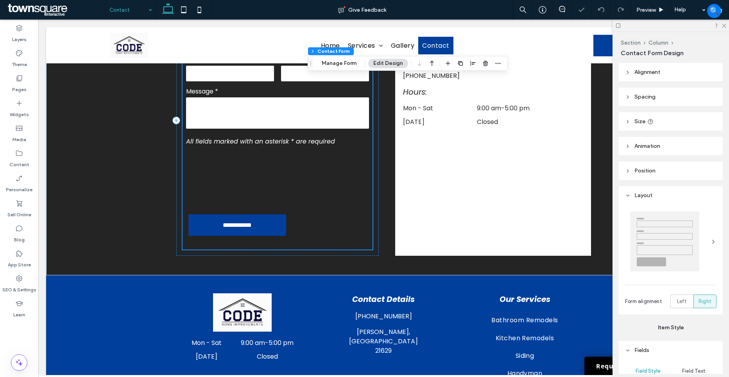
scroll to position [255, 0]
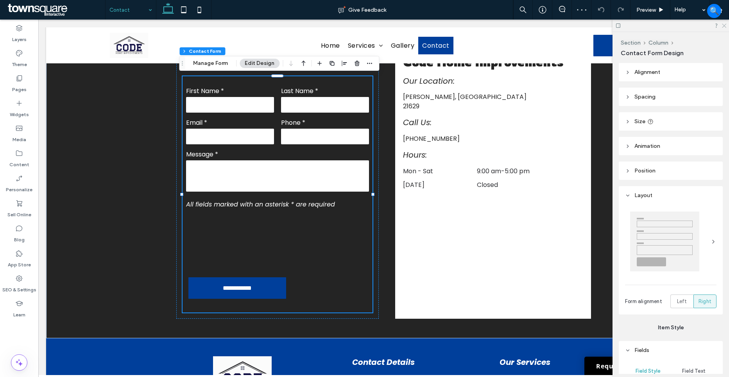
click at [724, 25] on icon at bounding box center [723, 25] width 5 height 5
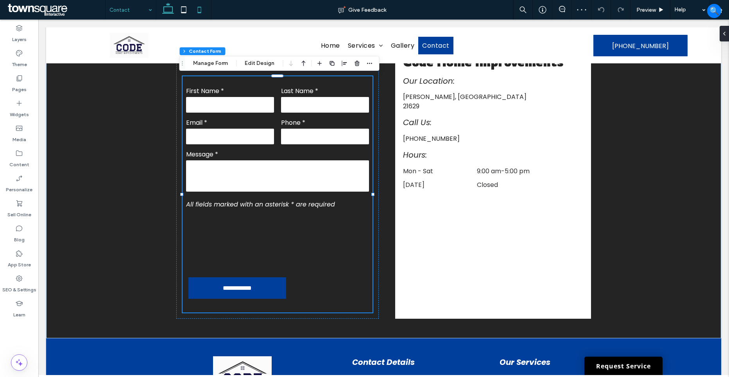
click at [197, 7] on icon at bounding box center [199, 10] width 16 height 16
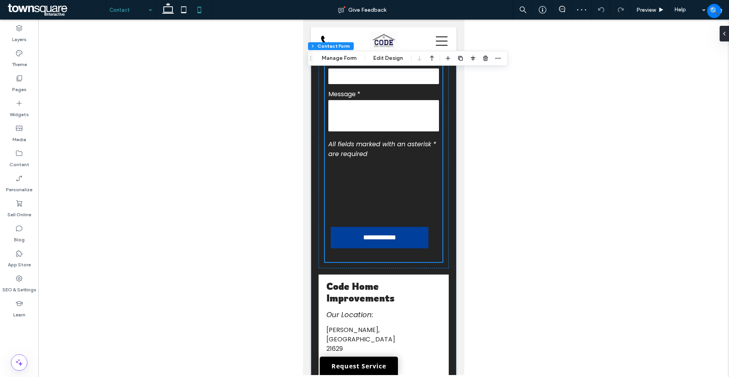
scroll to position [358, 0]
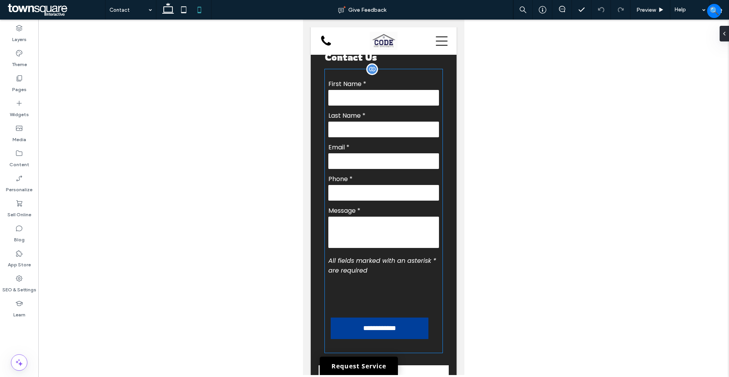
scroll to position [270, 0]
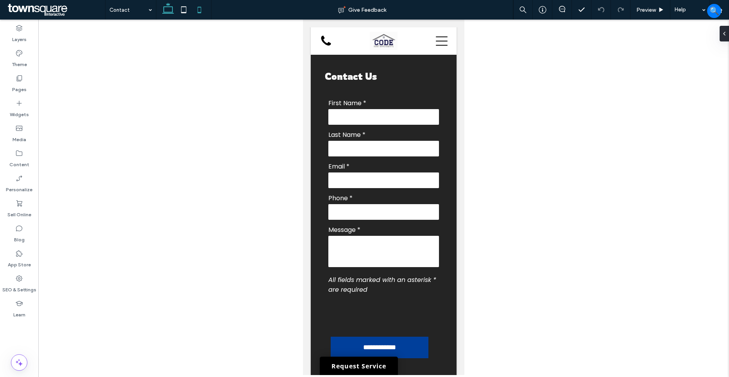
click at [169, 9] on icon at bounding box center [168, 10] width 16 height 16
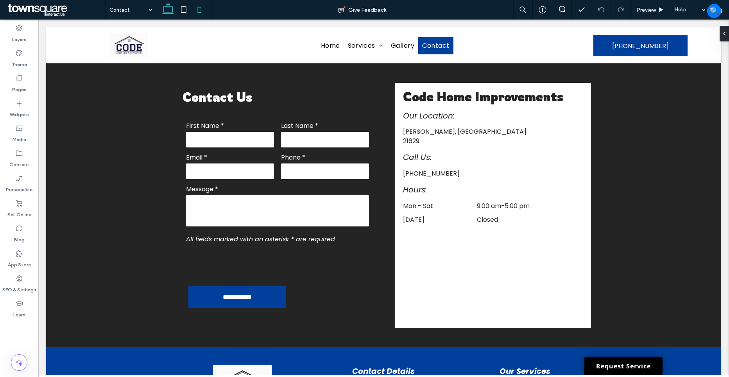
click at [195, 10] on icon at bounding box center [199, 10] width 16 height 16
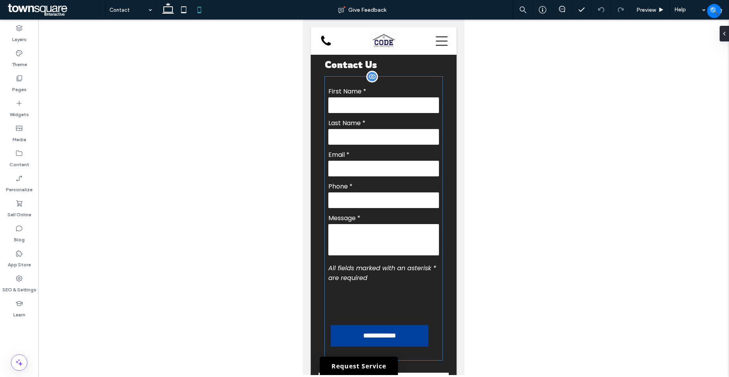
scroll to position [230, 0]
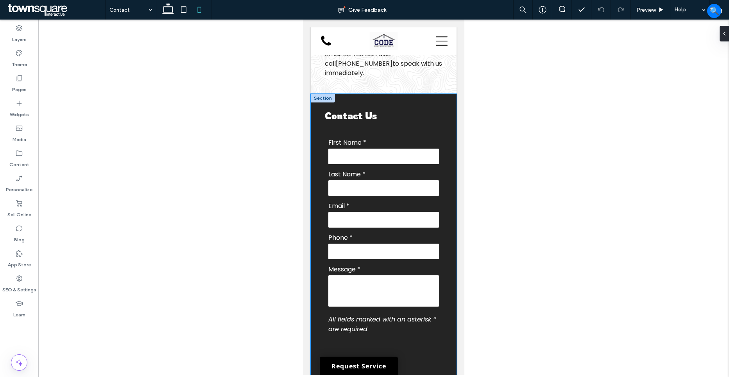
click at [428, 100] on div "**********" at bounding box center [384, 351] width 146 height 514
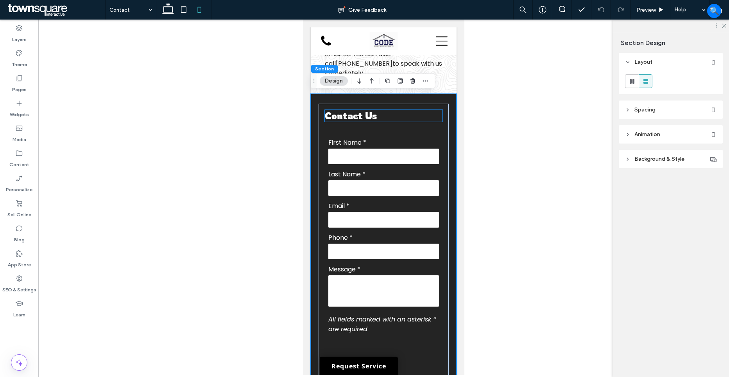
click at [430, 118] on h3 "Contact Us" at bounding box center [384, 116] width 118 height 12
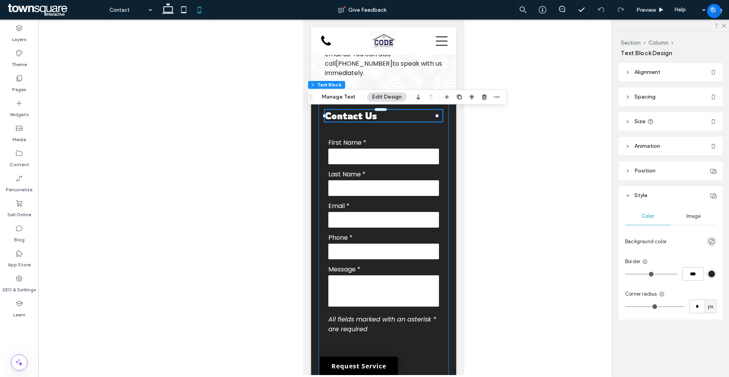
click at [441, 116] on div "**********" at bounding box center [383, 261] width 130 height 314
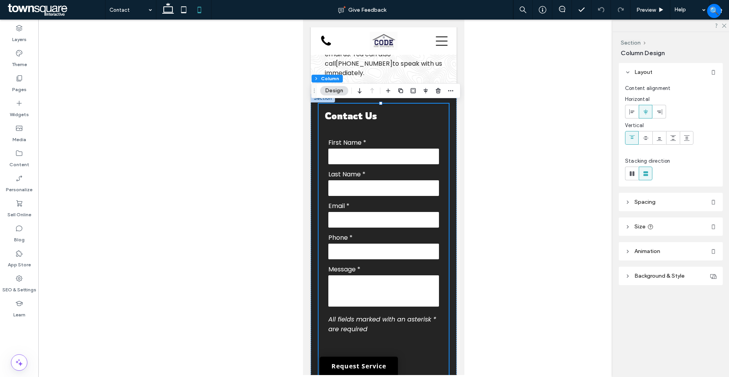
click at [654, 205] on header "Spacing" at bounding box center [671, 202] width 104 height 18
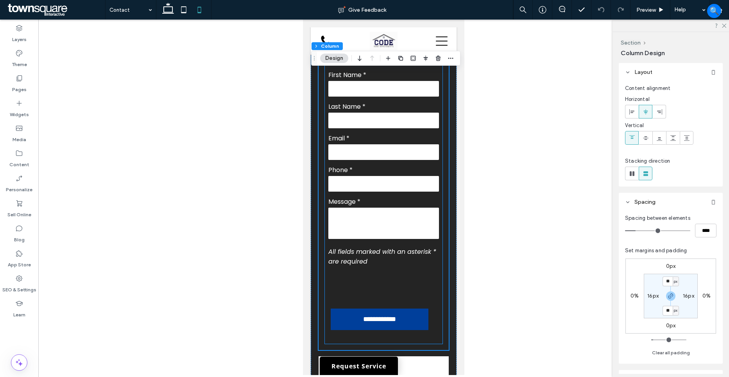
scroll to position [308, 0]
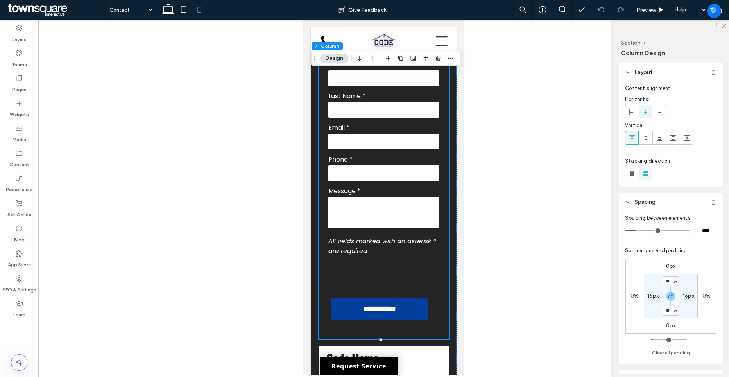
click at [648, 297] on label "16px" at bounding box center [652, 295] width 11 height 7
type input "*"
click at [512, 283] on div at bounding box center [383, 197] width 691 height 355
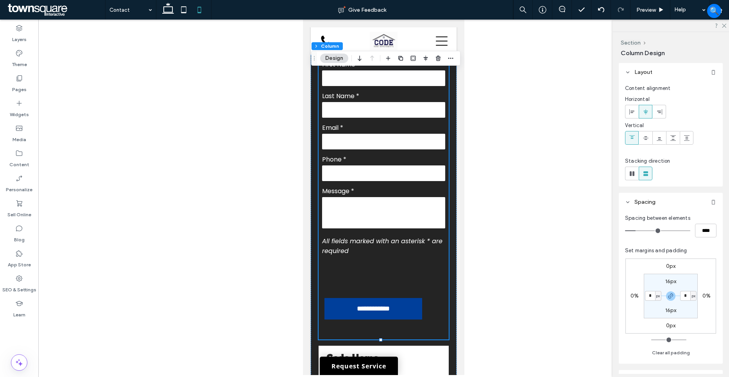
click at [540, 193] on div at bounding box center [383, 197] width 691 height 355
click at [185, 13] on use at bounding box center [183, 9] width 5 height 7
type input "**"
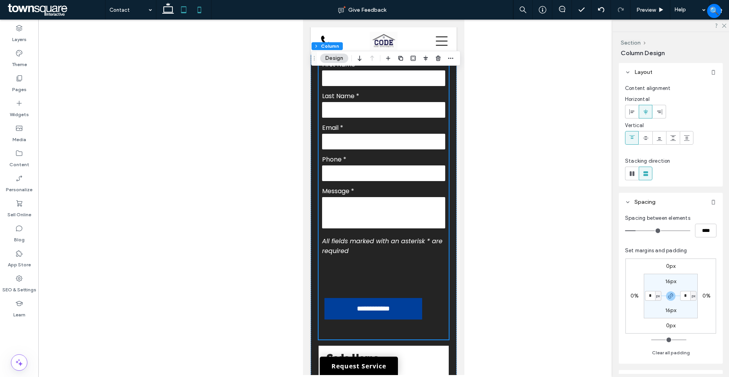
type input "**"
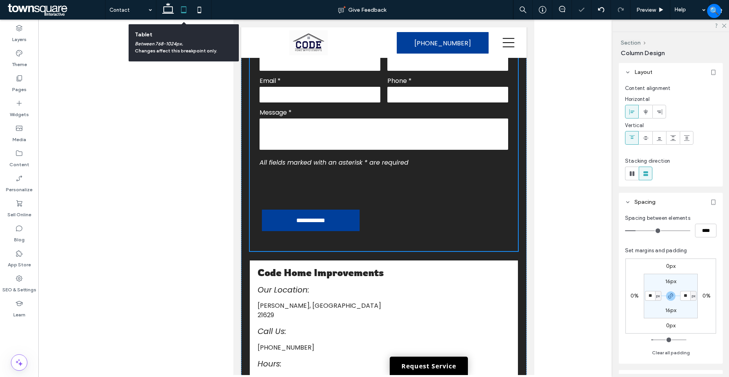
scroll to position [218, 0]
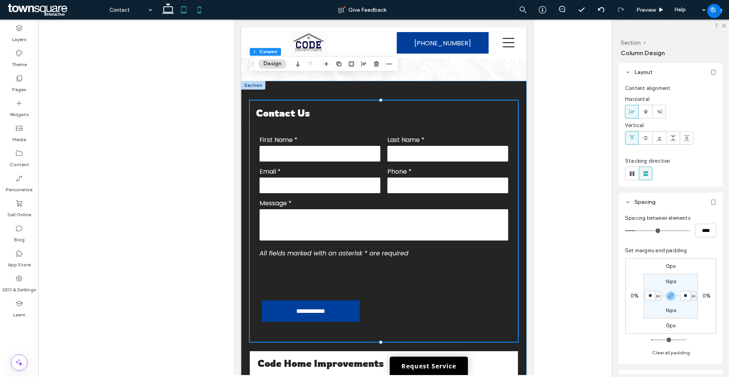
click at [204, 9] on icon at bounding box center [199, 10] width 16 height 16
type input "*"
type input "***"
type input "*"
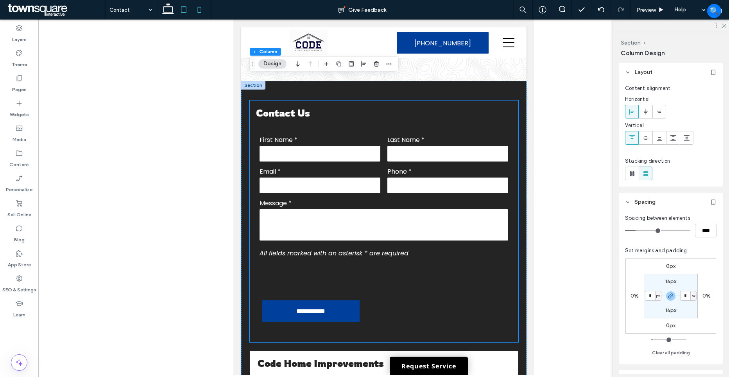
type input "***"
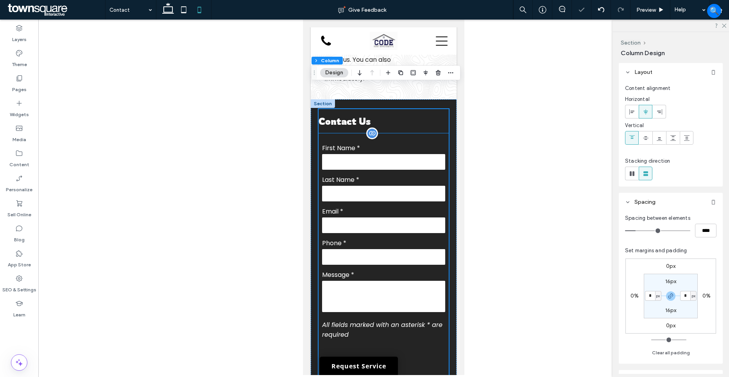
scroll to position [218, 0]
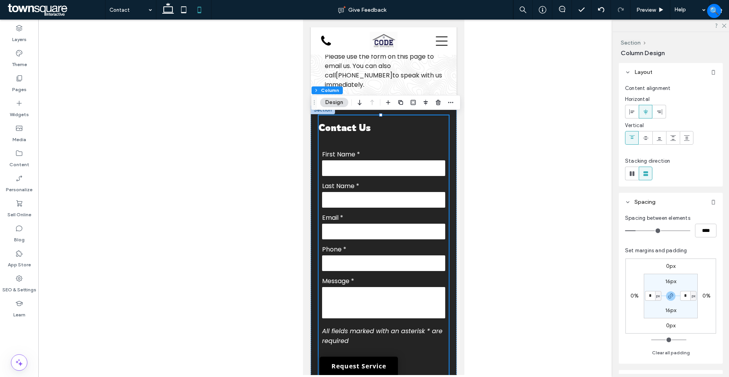
click at [412, 119] on div "**********" at bounding box center [383, 272] width 130 height 314
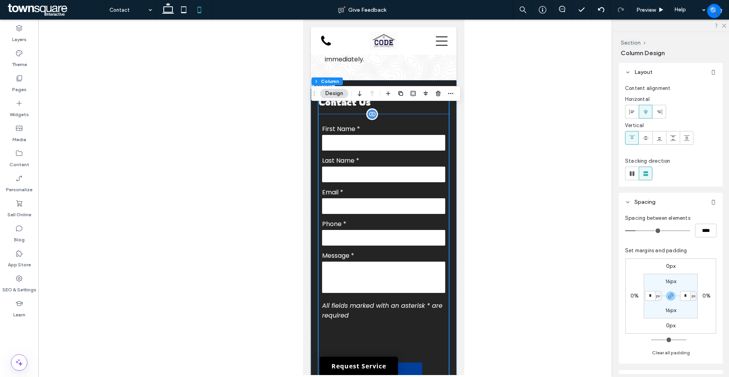
scroll to position [258, 0]
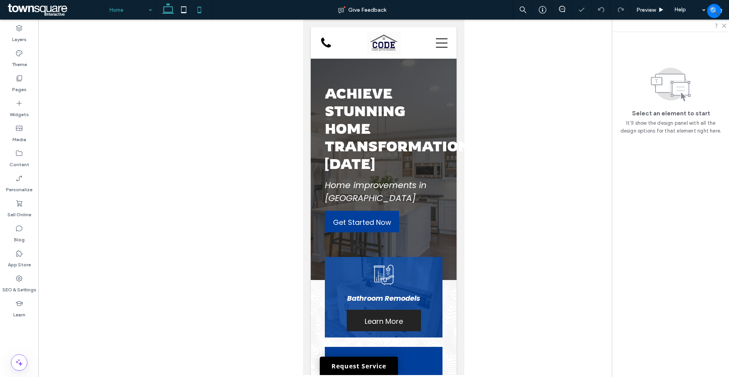
click at [169, 11] on icon at bounding box center [168, 10] width 16 height 16
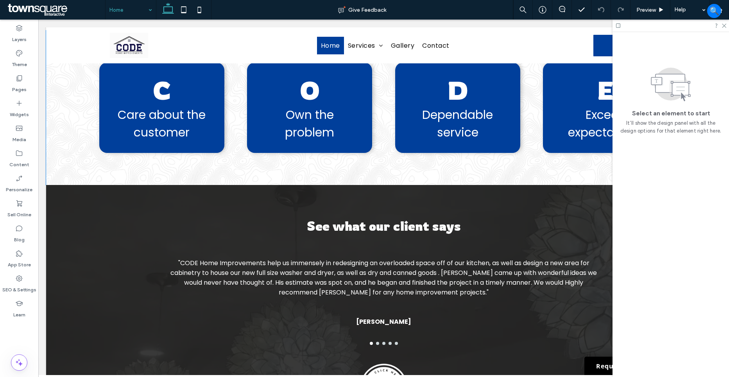
scroll to position [1055, 0]
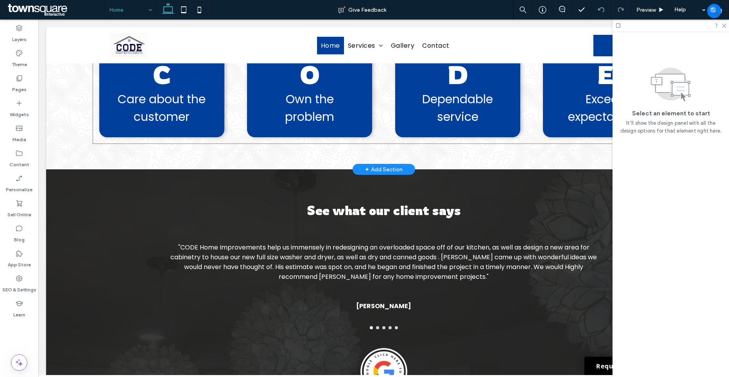
click at [485, 115] on p "service" at bounding box center [457, 117] width 125 height 18
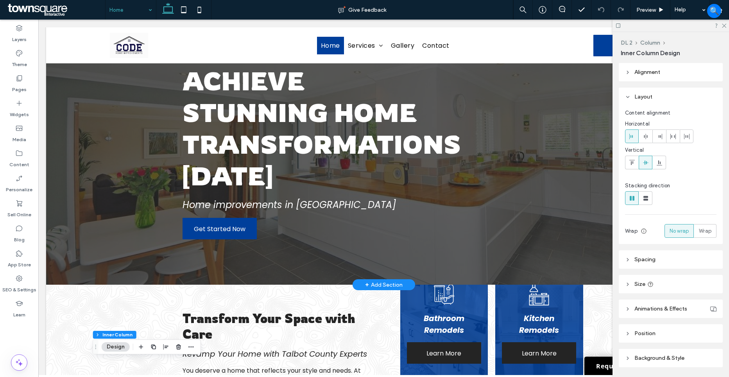
scroll to position [0, 0]
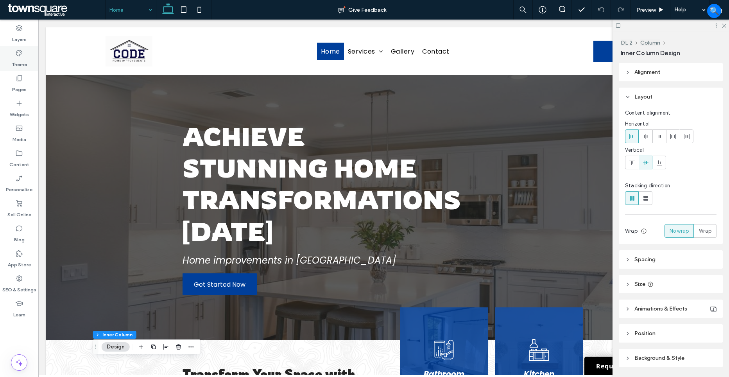
click at [18, 60] on label "Theme" at bounding box center [19, 62] width 15 height 11
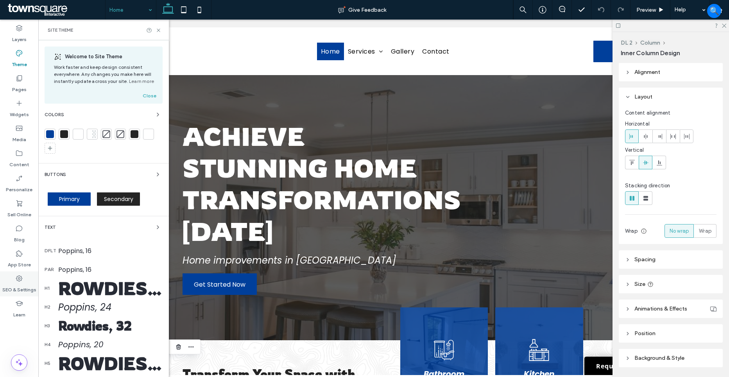
click at [23, 280] on div "SEO & Settings" at bounding box center [19, 283] width 38 height 25
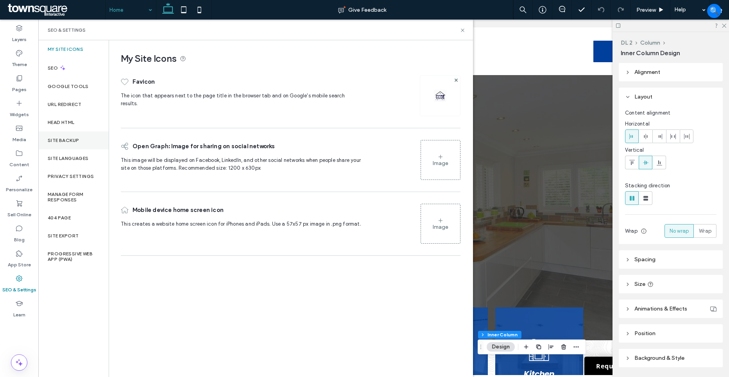
click at [82, 145] on div "Site Backup" at bounding box center [73, 140] width 70 height 18
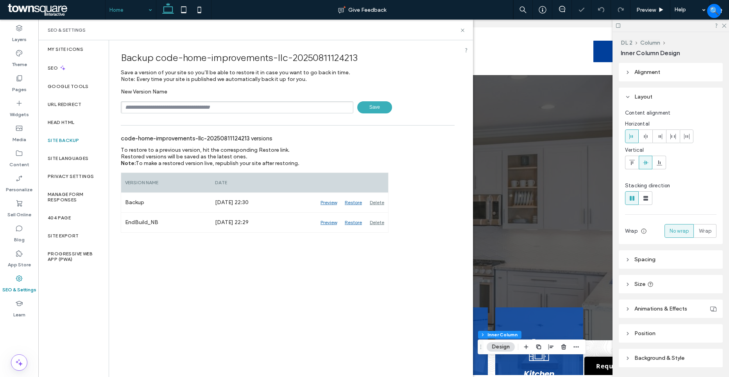
click at [177, 110] on input "text" at bounding box center [237, 107] width 233 height 12
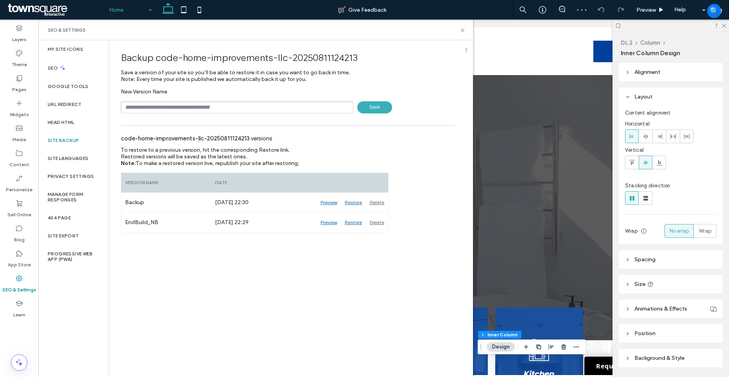
type input "**********"
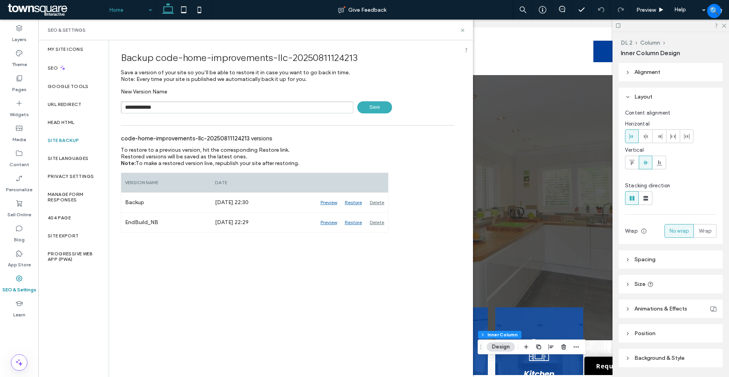
click at [390, 108] on span "Save" at bounding box center [374, 107] width 35 height 12
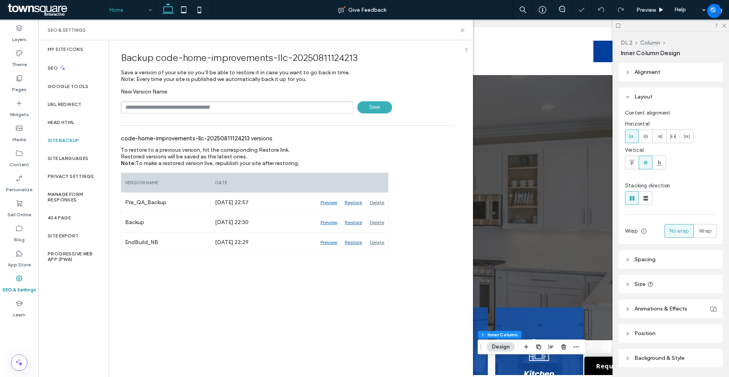
click at [428, 168] on div "code-home-improvements-llc-20250811124213 versions To restore to a previous ver…" at bounding box center [288, 190] width 334 height 123
click at [463, 28] on icon at bounding box center [463, 30] width 6 height 6
